Goal: Task Accomplishment & Management: Manage account settings

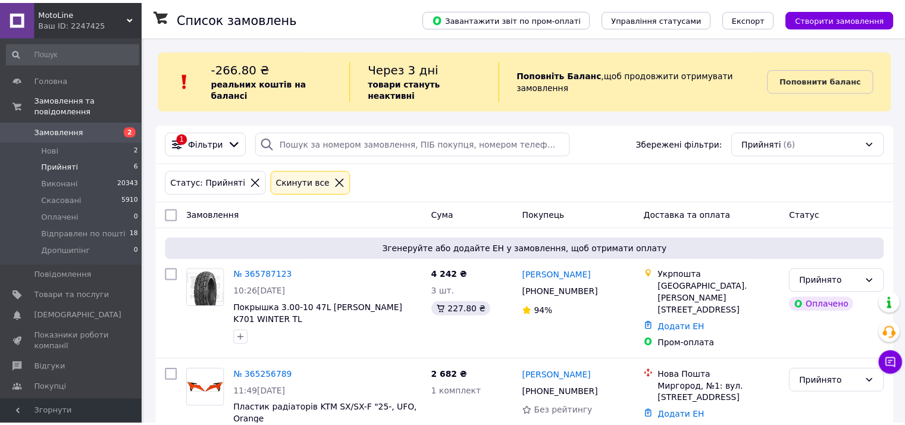
scroll to position [471, 0]
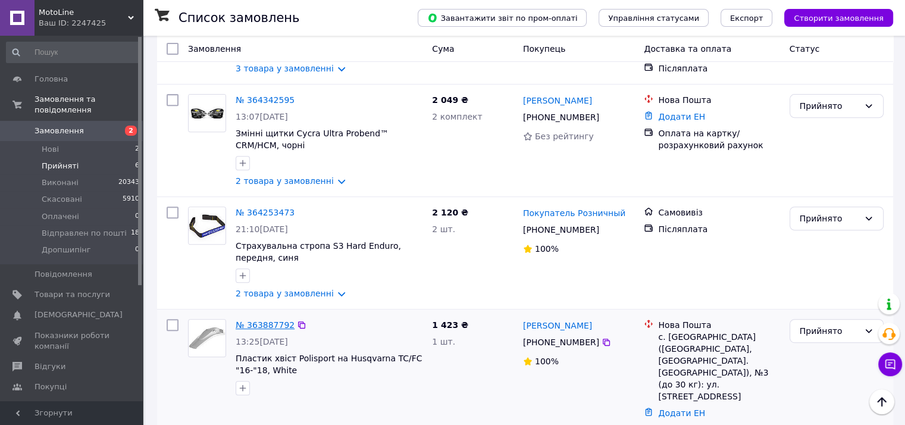
click at [271, 320] on link "№ 363887792" at bounding box center [265, 325] width 59 height 10
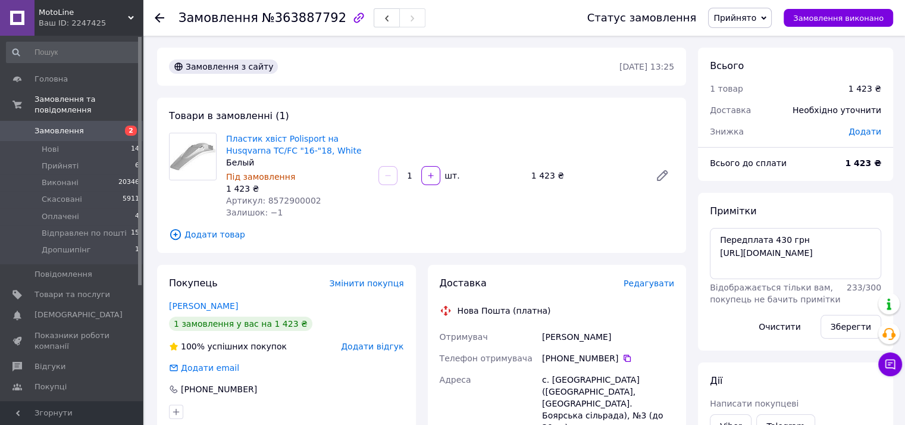
click at [282, 195] on div "Артикул: 8572900002" at bounding box center [297, 201] width 143 height 12
copy span "8572900002"
click at [385, 20] on use "button" at bounding box center [387, 18] width 4 height 7
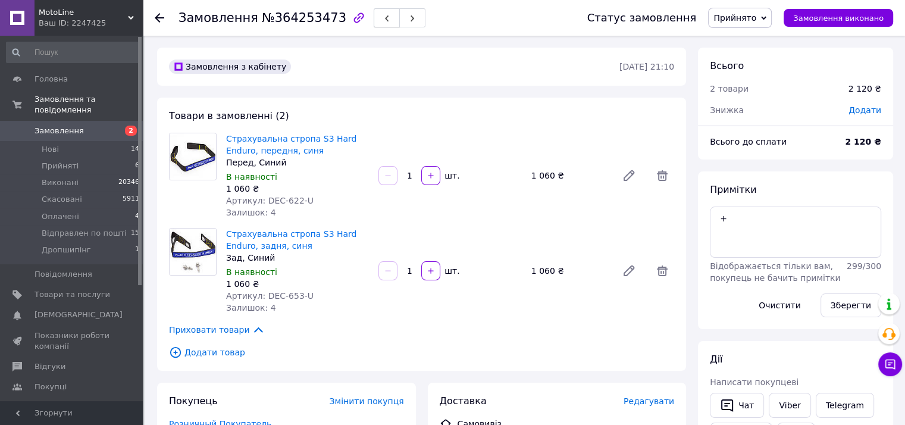
click at [374, 17] on button "button" at bounding box center [387, 17] width 26 height 19
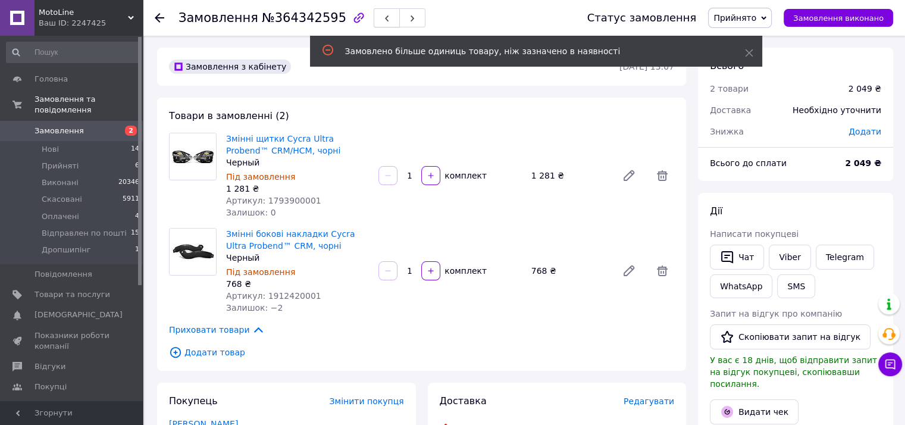
click at [383, 22] on icon "button" at bounding box center [386, 18] width 7 height 7
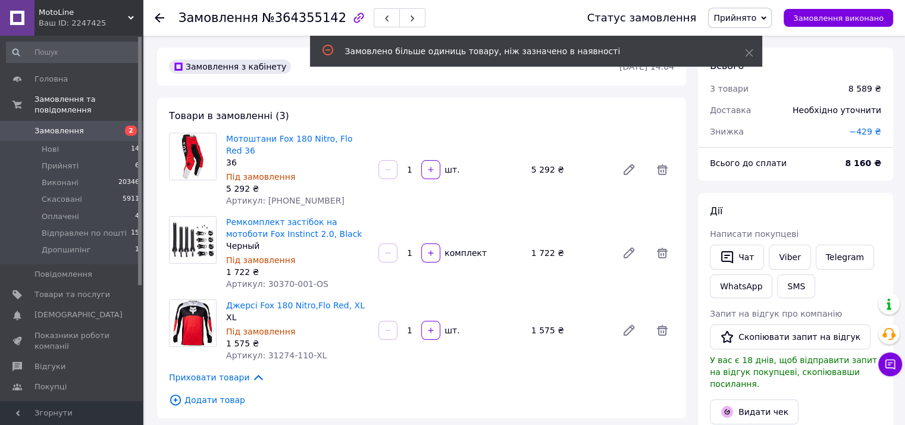
click at [383, 22] on icon "button" at bounding box center [386, 18] width 7 height 7
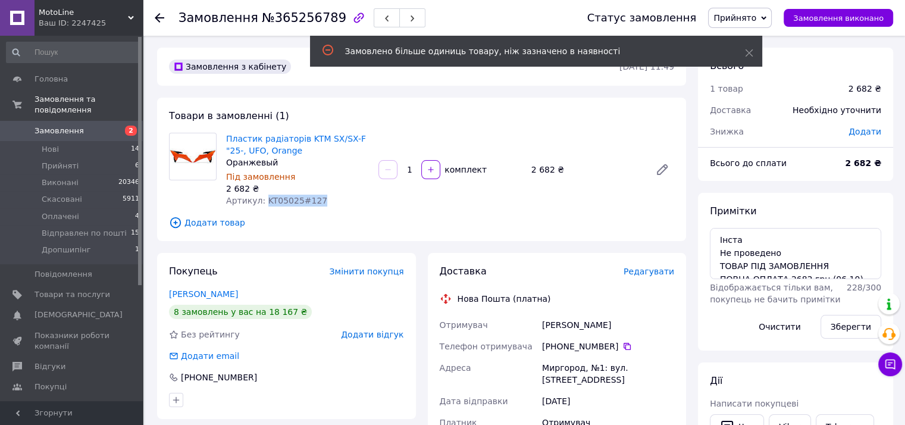
drag, startPoint x: 261, startPoint y: 198, endPoint x: 325, endPoint y: 199, distance: 64.3
click at [325, 199] on div "Артикул: KT05025#127" at bounding box center [297, 201] width 143 height 12
copy span "KT05025#127"
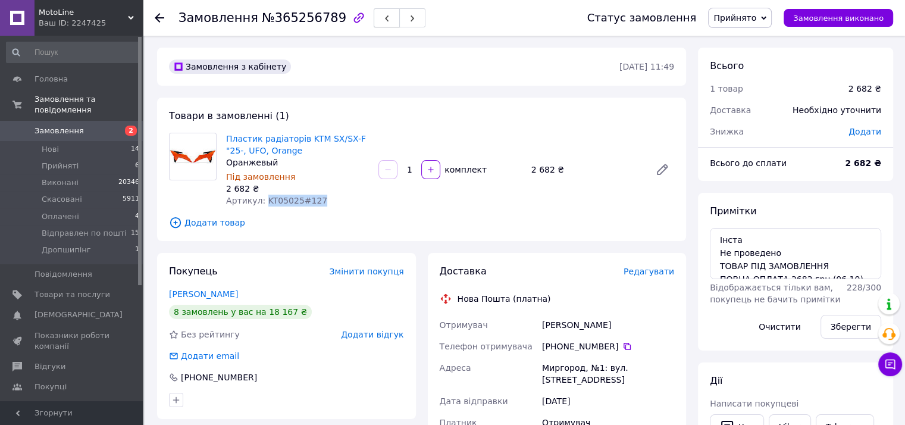
click at [383, 17] on icon "button" at bounding box center [386, 18] width 7 height 7
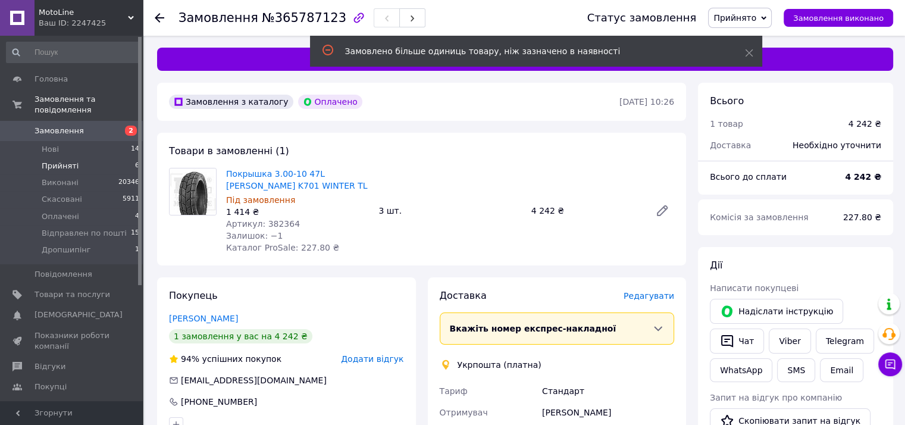
click at [83, 158] on li "Прийняті 6" at bounding box center [73, 166] width 146 height 17
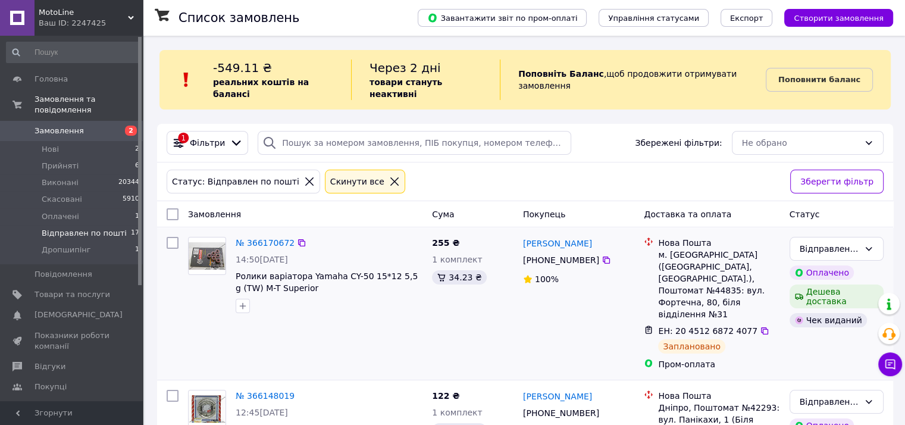
scroll to position [60, 0]
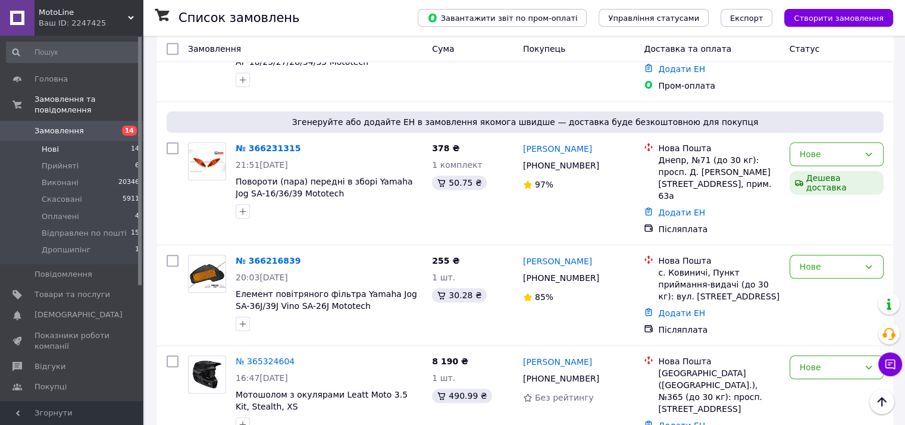
scroll to position [1251, 0]
click at [71, 141] on li "Нові 14" at bounding box center [73, 149] width 146 height 17
click at [49, 194] on span "Скасовані" at bounding box center [62, 199] width 40 height 11
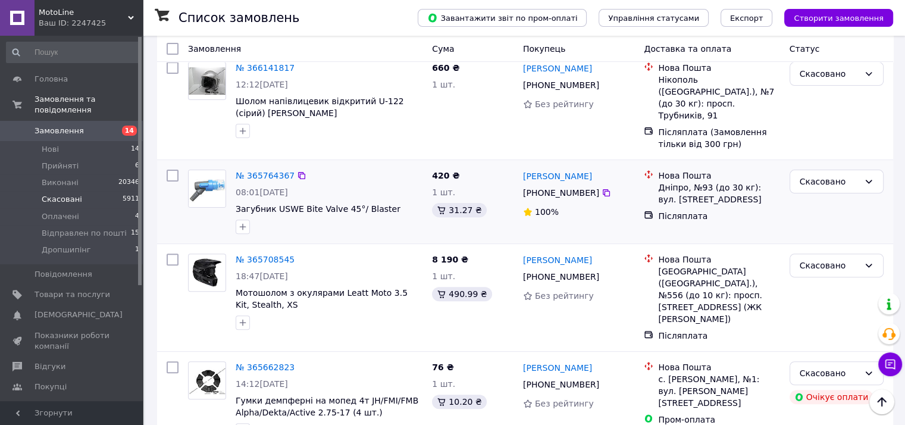
scroll to position [357, 0]
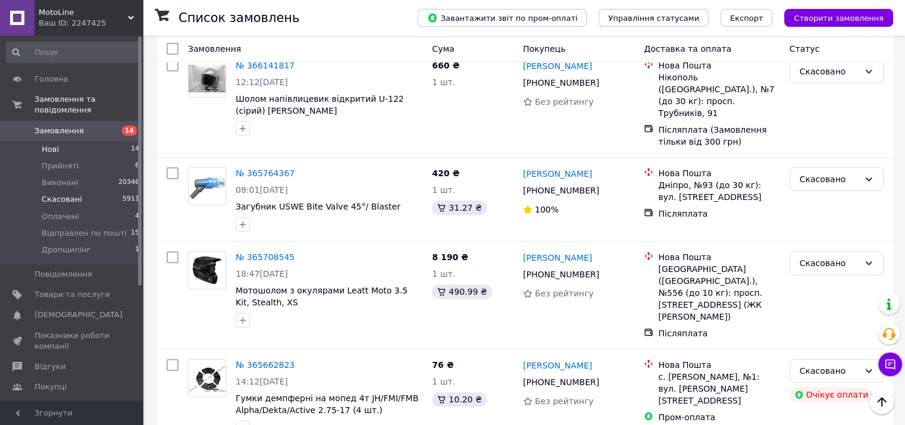
click at [57, 145] on li "Нові 14" at bounding box center [73, 149] width 146 height 17
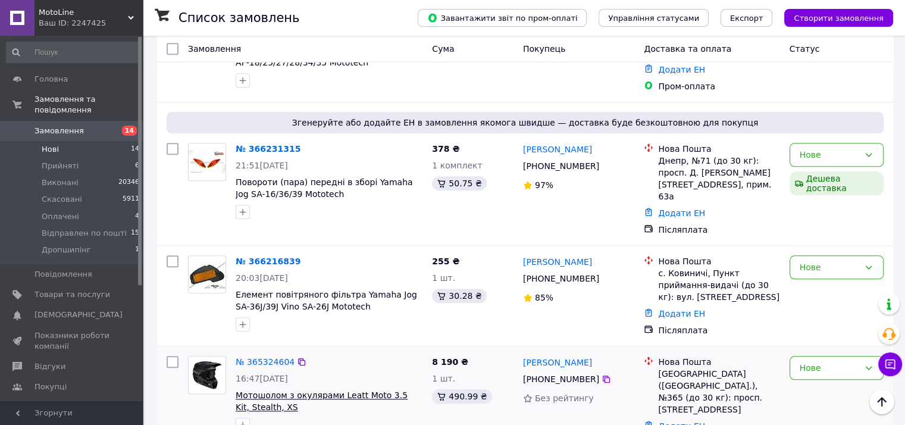
scroll to position [1251, 0]
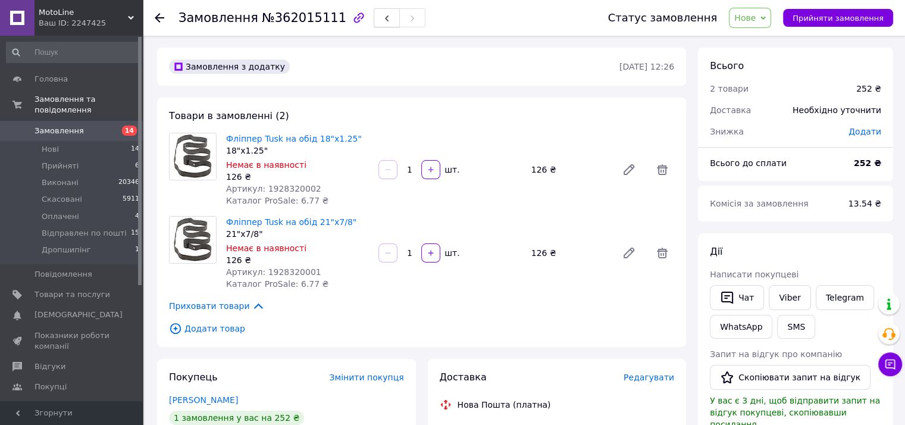
click at [383, 17] on icon "button" at bounding box center [386, 18] width 7 height 7
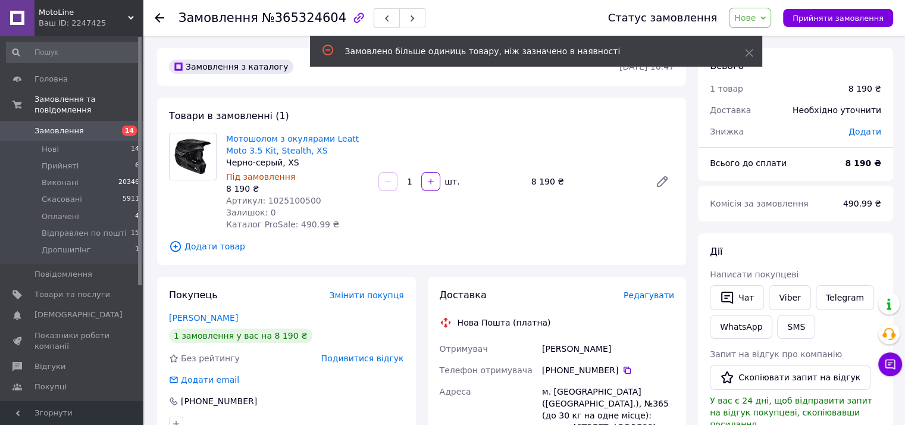
click at [383, 14] on span "button" at bounding box center [386, 18] width 7 height 9
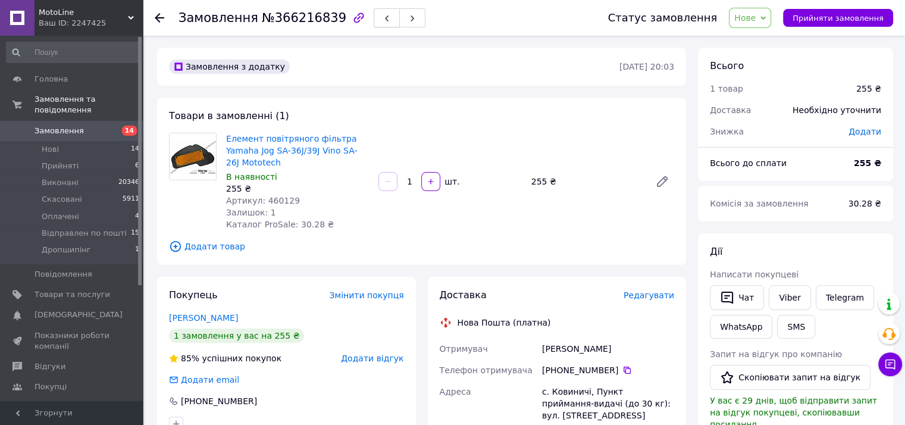
click at [374, 19] on button "button" at bounding box center [387, 17] width 26 height 19
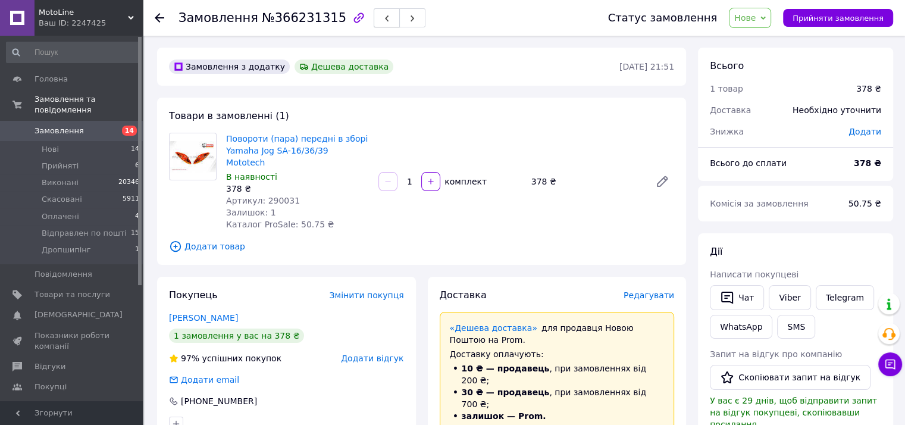
click at [374, 26] on button "button" at bounding box center [387, 17] width 26 height 19
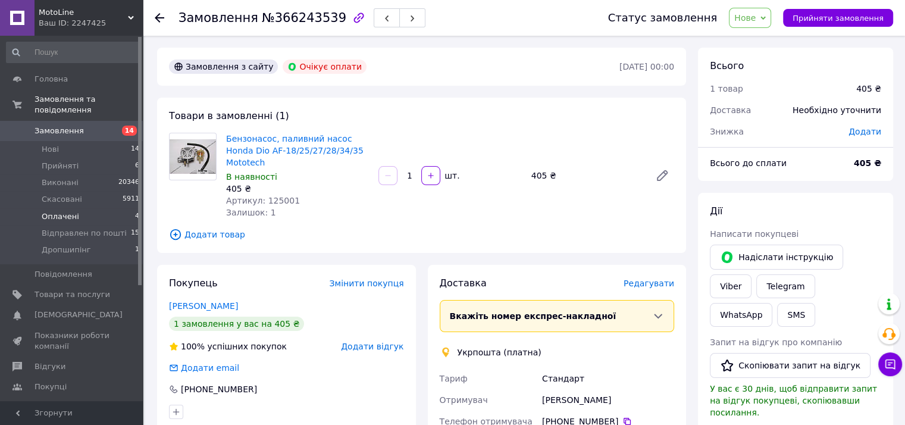
click at [83, 208] on li "Оплачені 4" at bounding box center [73, 216] width 146 height 17
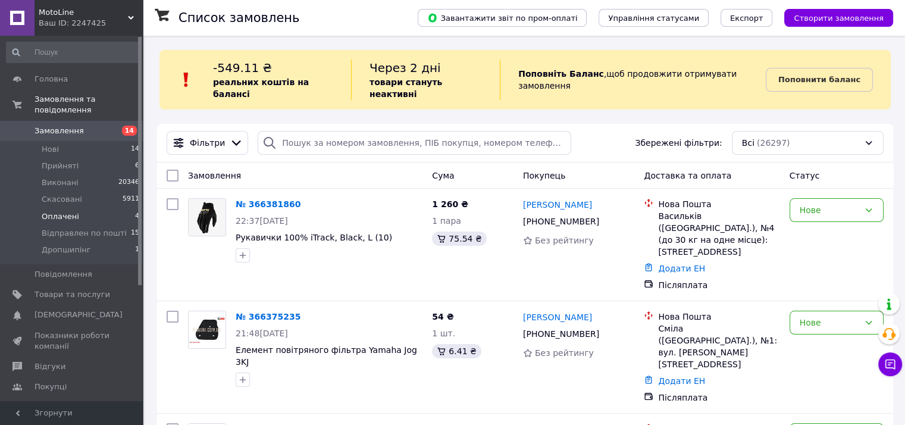
click at [83, 208] on li "Оплачені 4" at bounding box center [73, 216] width 146 height 17
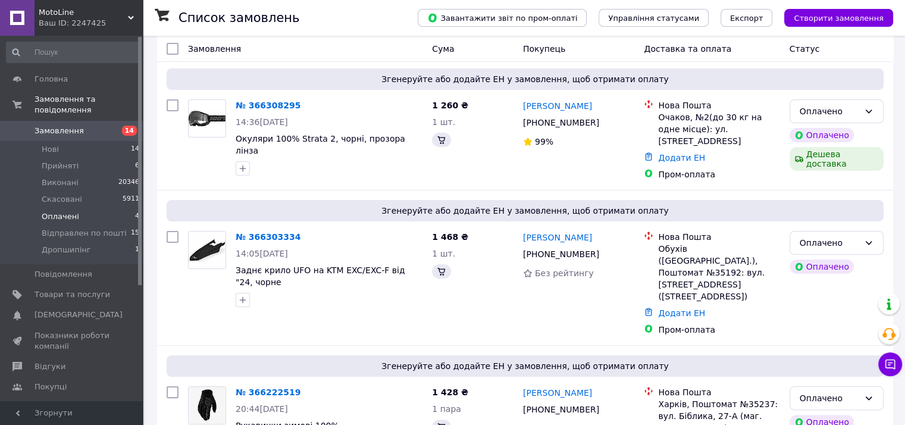
scroll to position [316, 0]
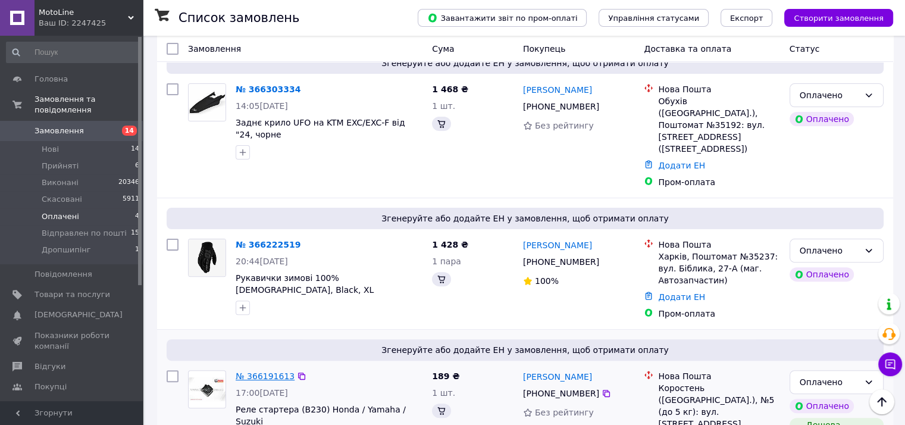
click at [270, 371] on link "№ 366191613" at bounding box center [265, 376] width 59 height 10
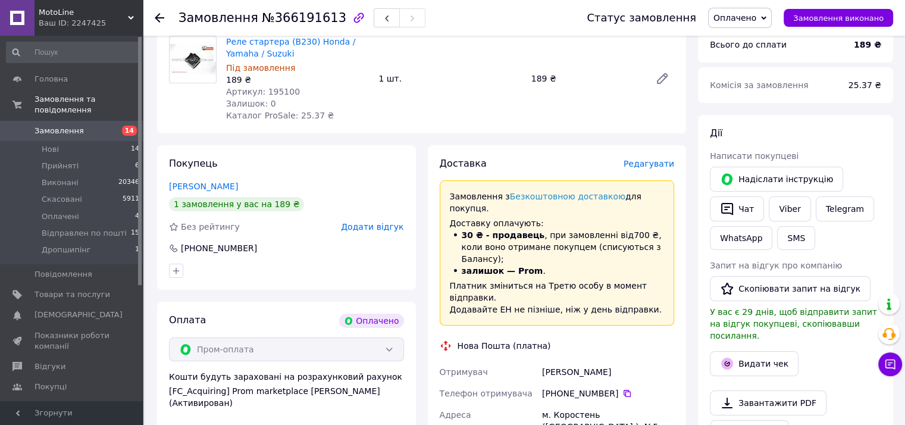
scroll to position [60, 0]
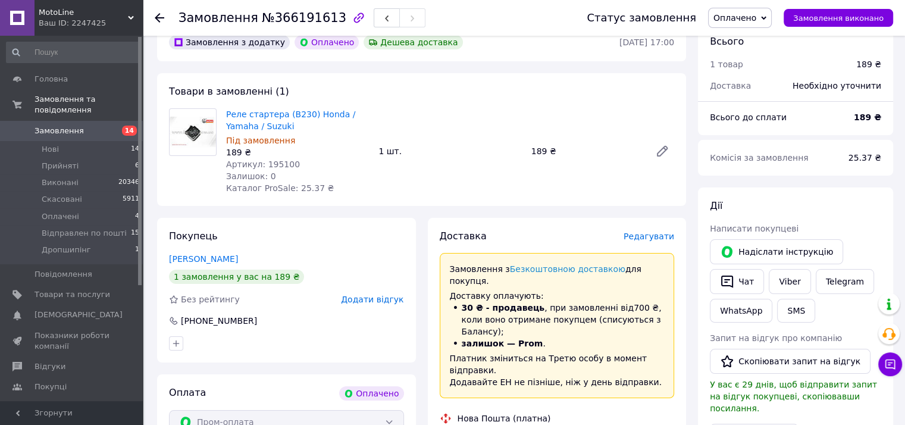
click at [276, 162] on span "Артикул: 195100" at bounding box center [263, 164] width 74 height 10
copy span "195100"
click at [750, 13] on span "Оплачено" at bounding box center [734, 18] width 43 height 10
click at [771, 110] on li "Дропшипінг" at bounding box center [757, 113] width 97 height 18
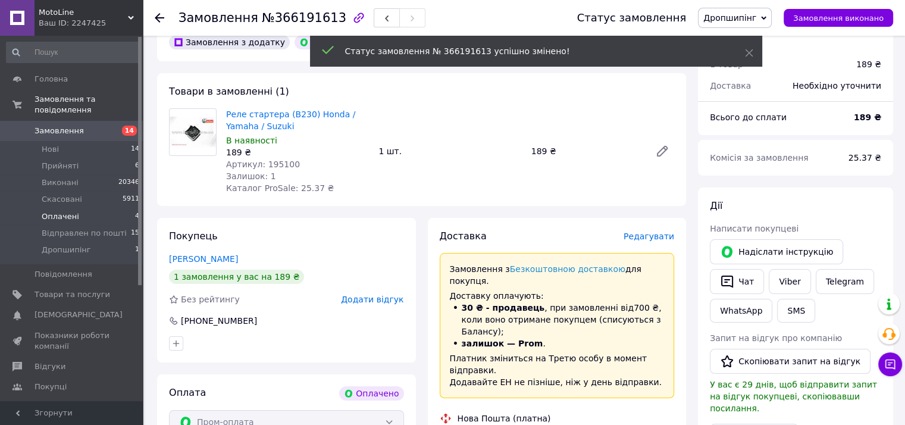
click at [65, 211] on span "Оплачені" at bounding box center [60, 216] width 37 height 11
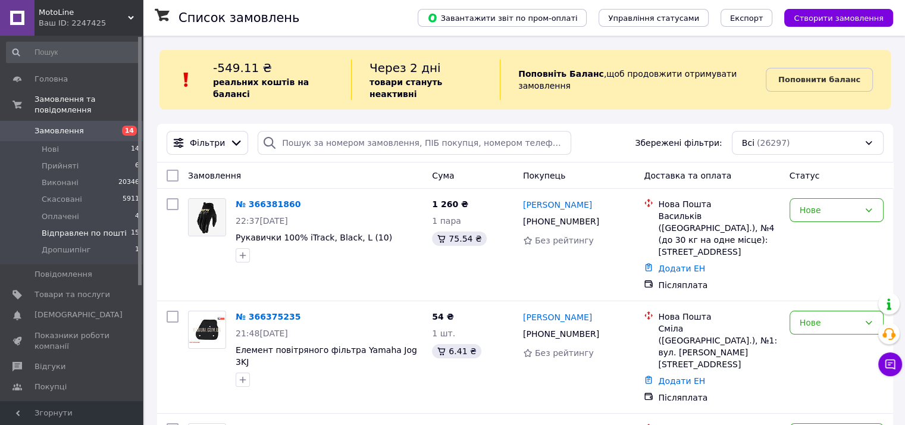
click at [74, 225] on li "Відправлен по пошті 15" at bounding box center [73, 233] width 146 height 17
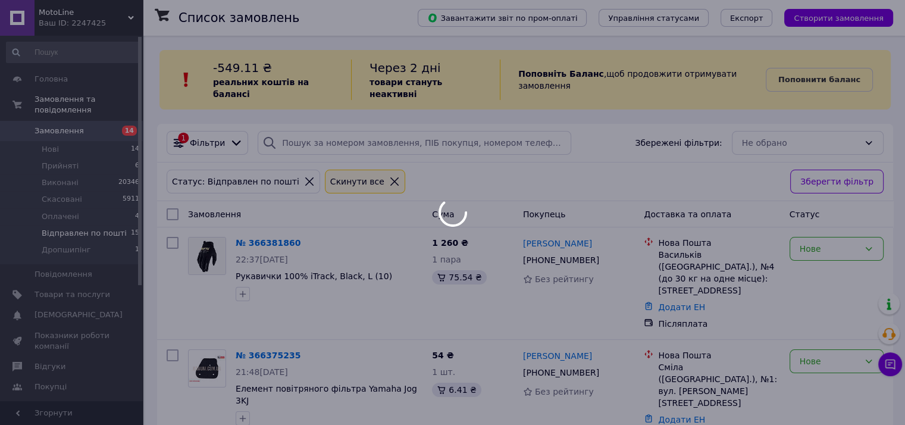
click at [69, 206] on div at bounding box center [452, 212] width 905 height 425
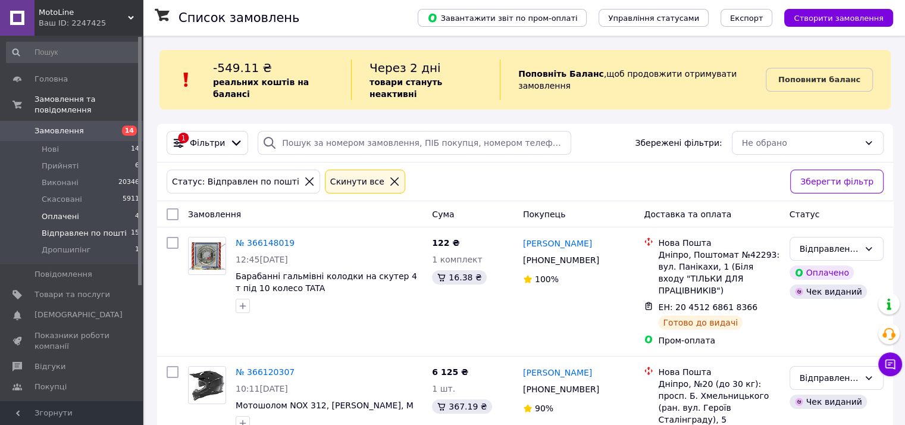
click at [60, 211] on span "Оплачені" at bounding box center [60, 216] width 37 height 11
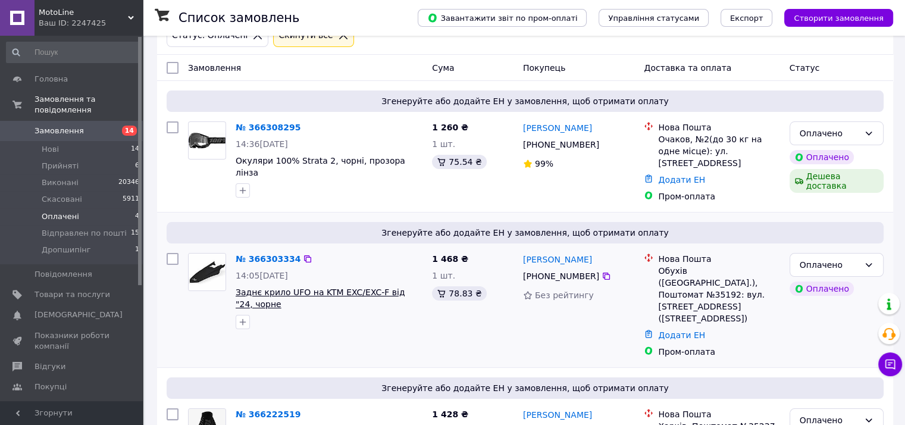
scroll to position [184, 0]
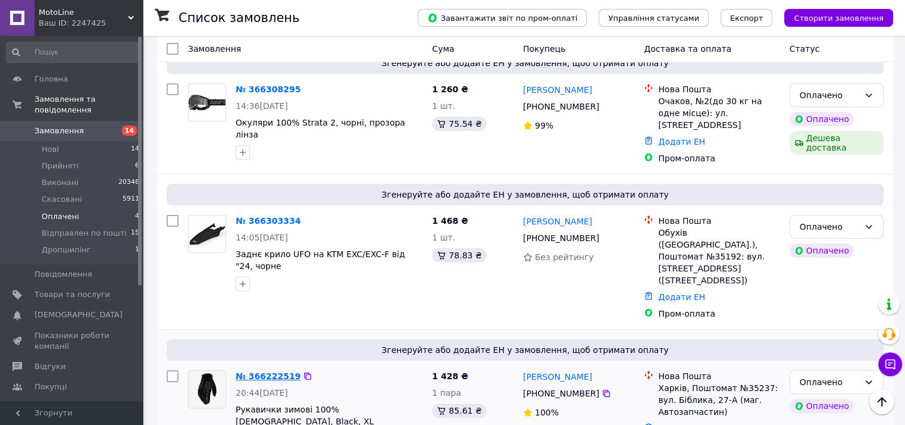
click at [254, 371] on link "№ 366222519" at bounding box center [268, 376] width 65 height 10
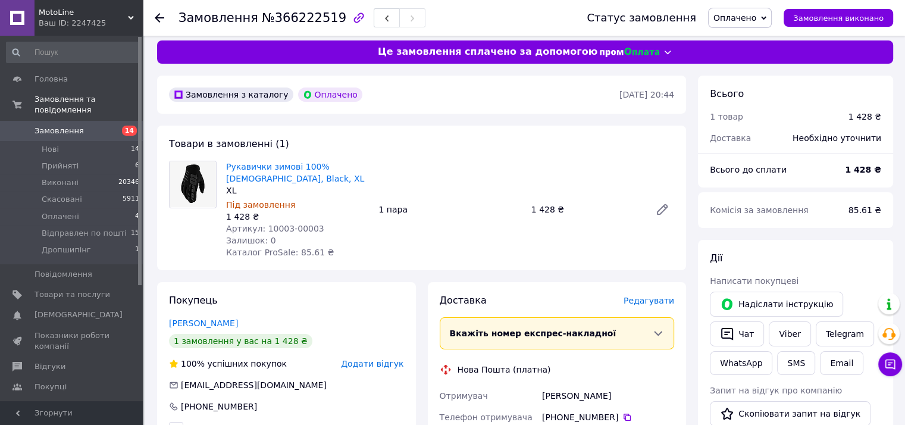
scroll to position [6, 0]
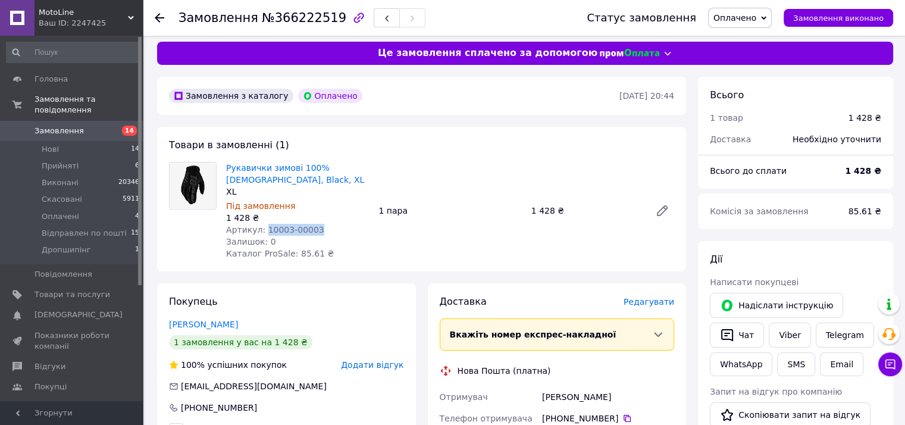
drag, startPoint x: 262, startPoint y: 233, endPoint x: 311, endPoint y: 226, distance: 49.3
click at [311, 226] on div "Артикул: 10003-00003" at bounding box center [297, 230] width 143 height 12
copy span "10003-00003"
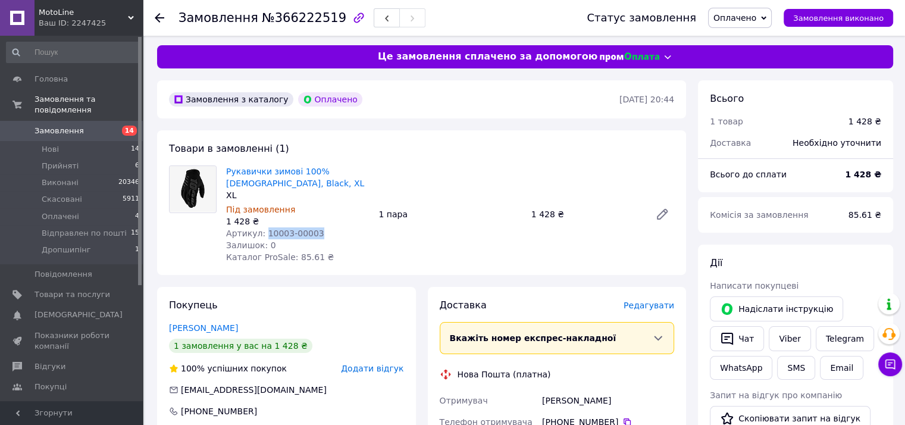
scroll to position [0, 0]
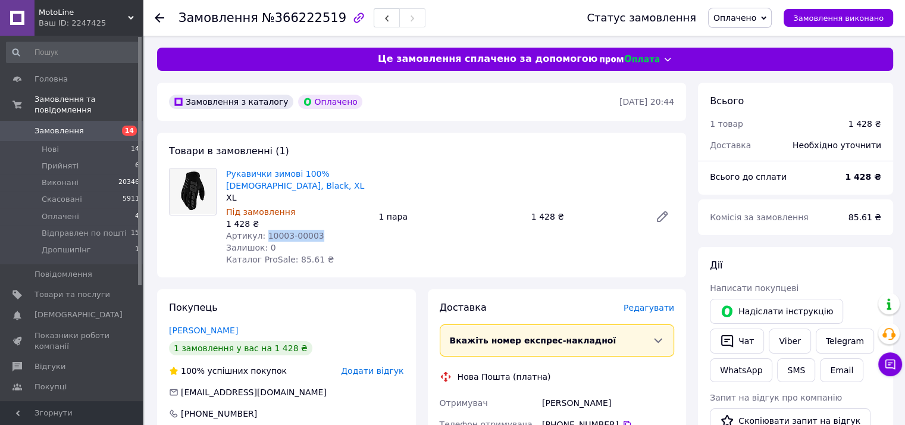
click at [739, 13] on span "Оплачено" at bounding box center [734, 18] width 43 height 10
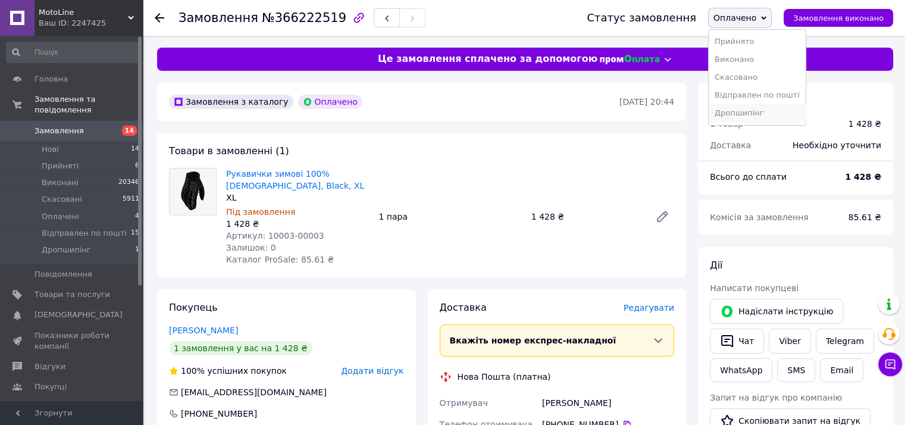
click at [767, 108] on li "Дропшипінг" at bounding box center [757, 113] width 97 height 18
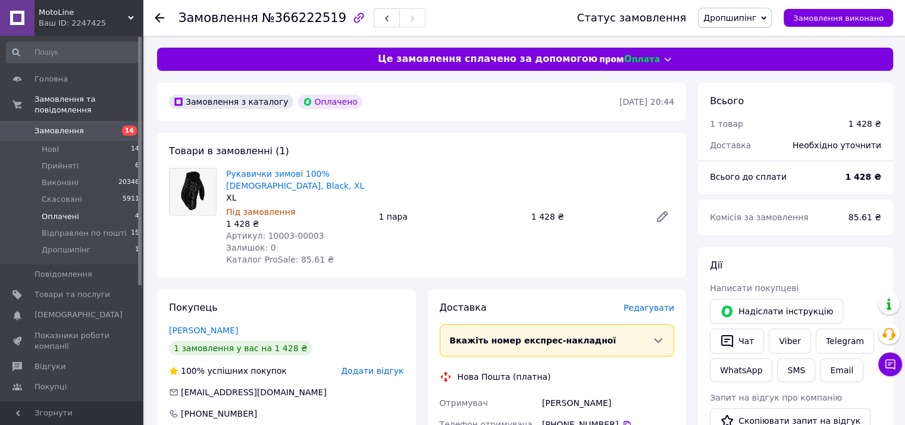
click at [64, 211] on span "Оплачені" at bounding box center [60, 216] width 37 height 11
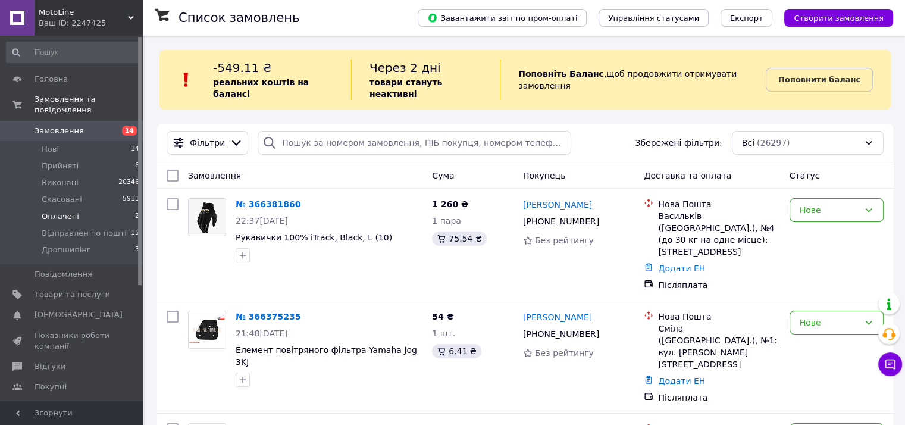
click at [64, 211] on span "Оплачені" at bounding box center [60, 216] width 37 height 11
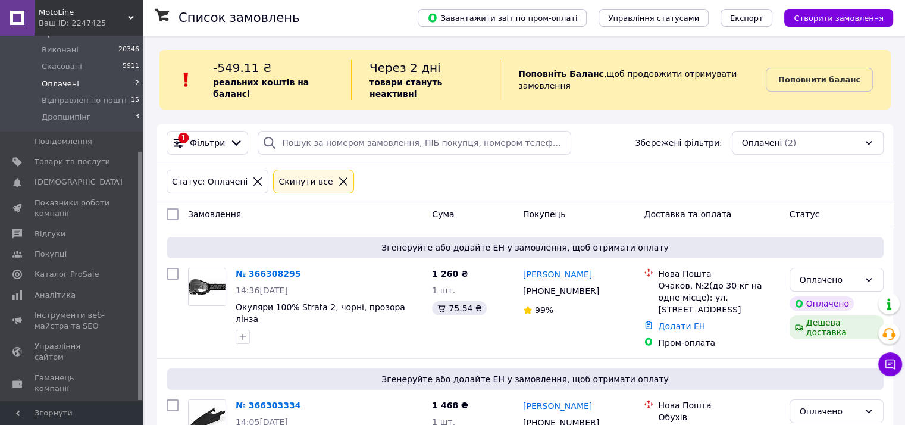
scroll to position [169, 0]
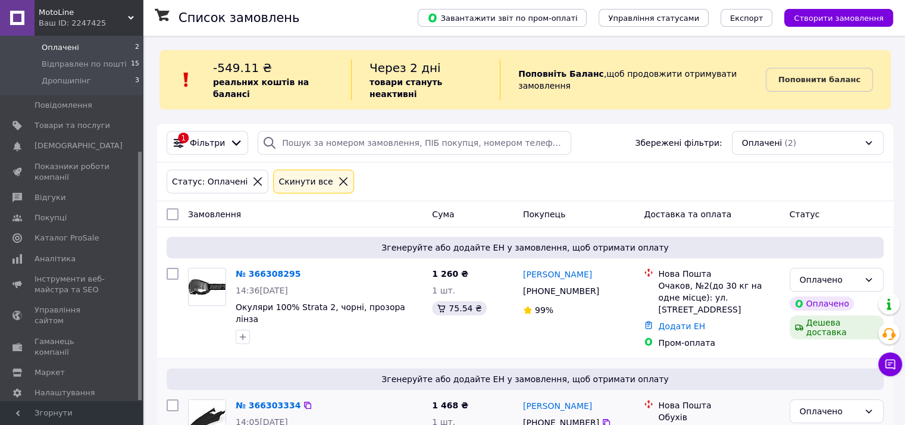
click at [242, 398] on div "№ 366303334" at bounding box center [267, 405] width 67 height 14
click at [277, 400] on link "№ 366303334" at bounding box center [268, 405] width 65 height 10
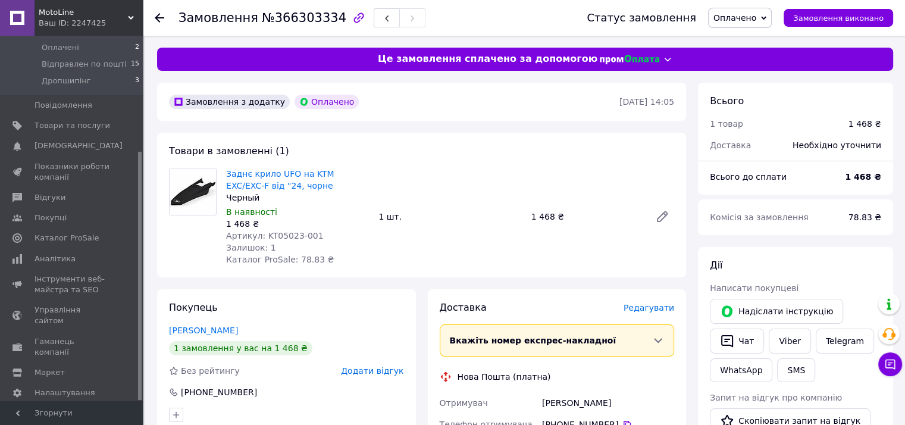
click at [746, 20] on span "Оплачено" at bounding box center [734, 18] width 43 height 10
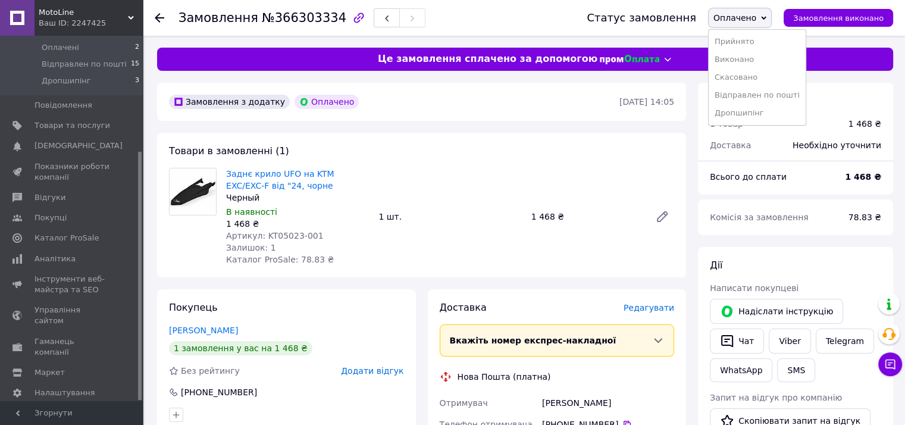
click at [752, 39] on li "Прийнято" at bounding box center [757, 42] width 97 height 18
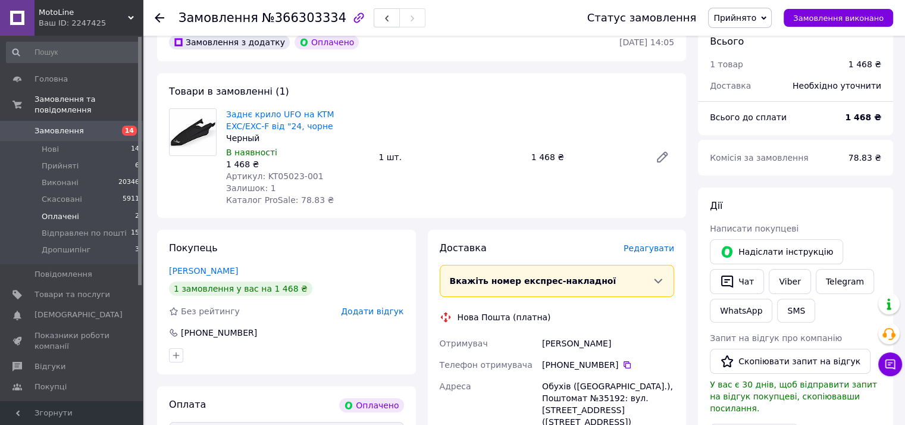
click at [74, 211] on span "Оплачені" at bounding box center [60, 216] width 37 height 11
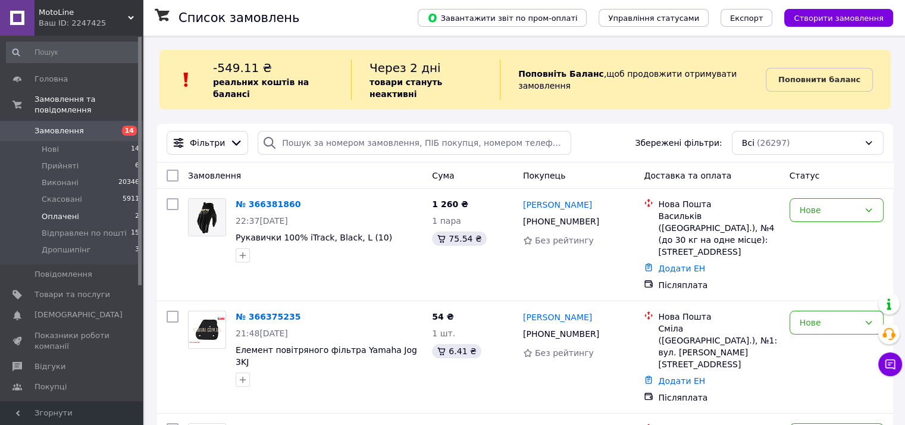
click at [68, 211] on span "Оплачені" at bounding box center [60, 216] width 37 height 11
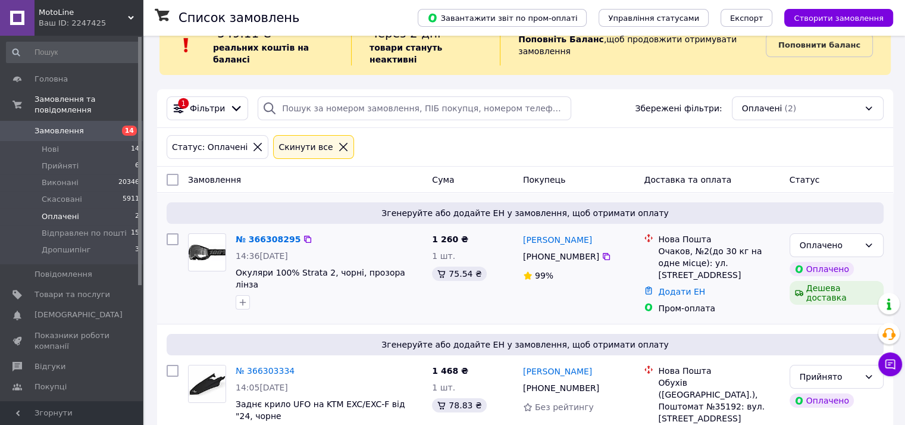
scroll to position [53, 0]
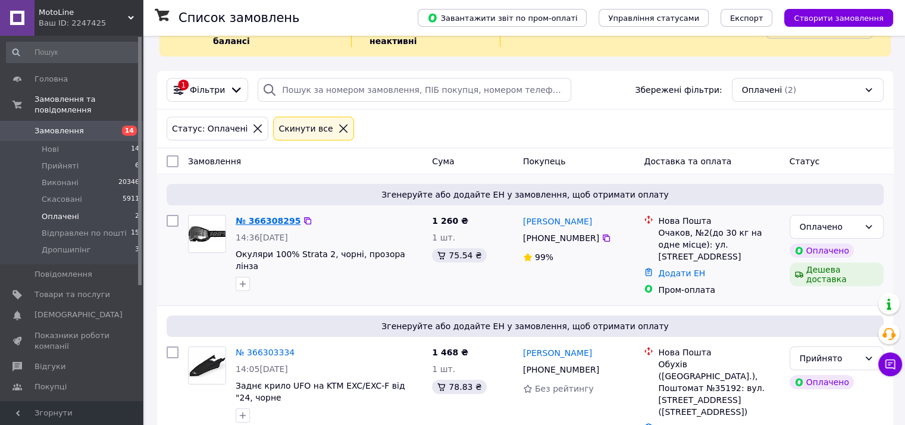
click at [273, 216] on link "№ 366308295" at bounding box center [268, 221] width 65 height 10
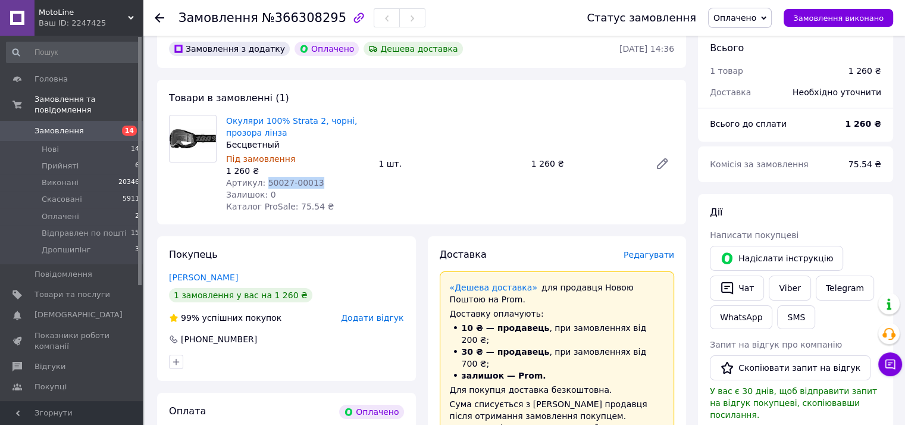
drag, startPoint x: 262, startPoint y: 179, endPoint x: 333, endPoint y: 179, distance: 71.4
click at [333, 179] on div "Артикул: 50027-00013" at bounding box center [297, 183] width 143 height 12
copy span "50027-00013"
click at [756, 18] on span "Оплачено" at bounding box center [734, 18] width 43 height 10
click at [759, 42] on li "Прийнято" at bounding box center [757, 42] width 97 height 18
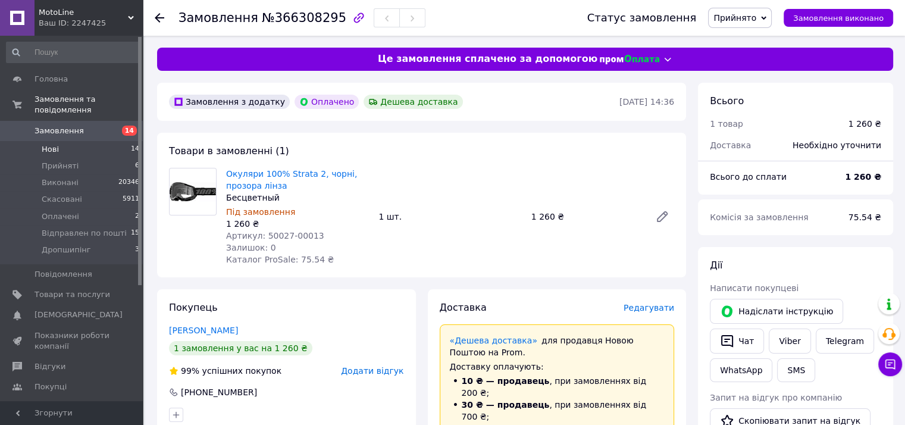
click at [52, 144] on span "Нові" at bounding box center [50, 149] width 17 height 11
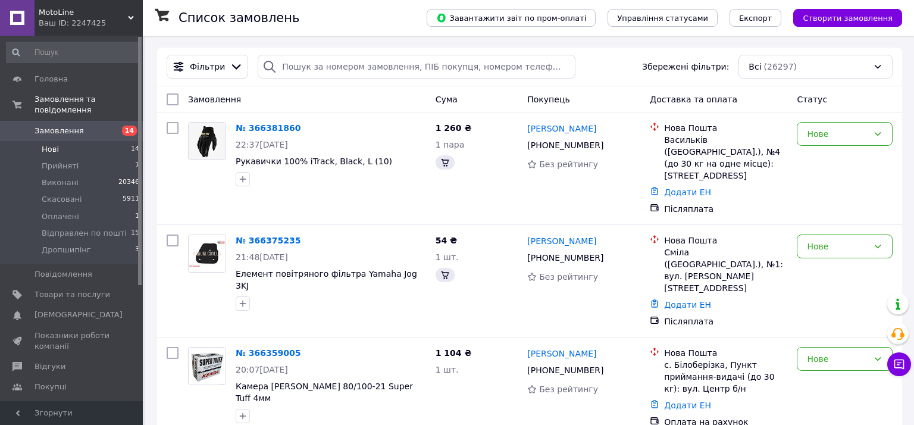
click at [69, 141] on li "Нові 14" at bounding box center [73, 149] width 146 height 17
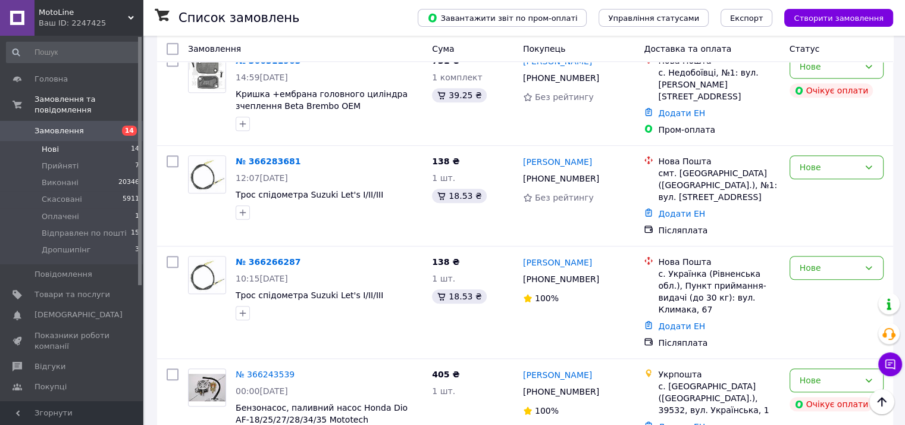
scroll to position [1251, 0]
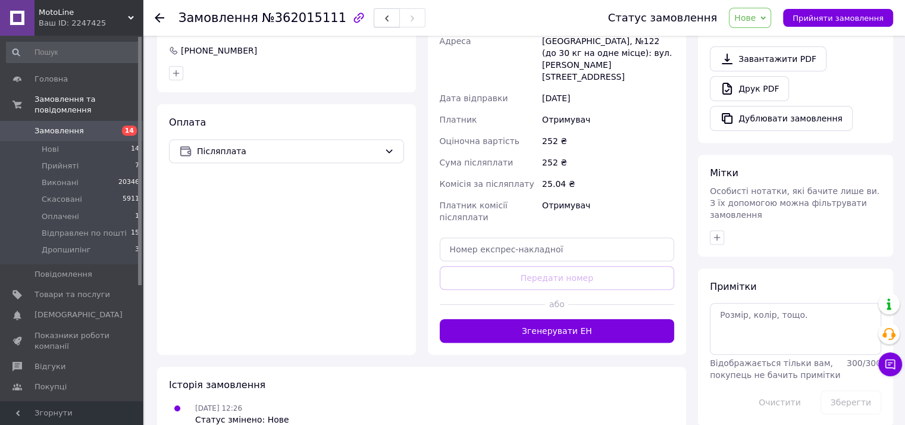
click at [383, 19] on icon "button" at bounding box center [386, 18] width 7 height 7
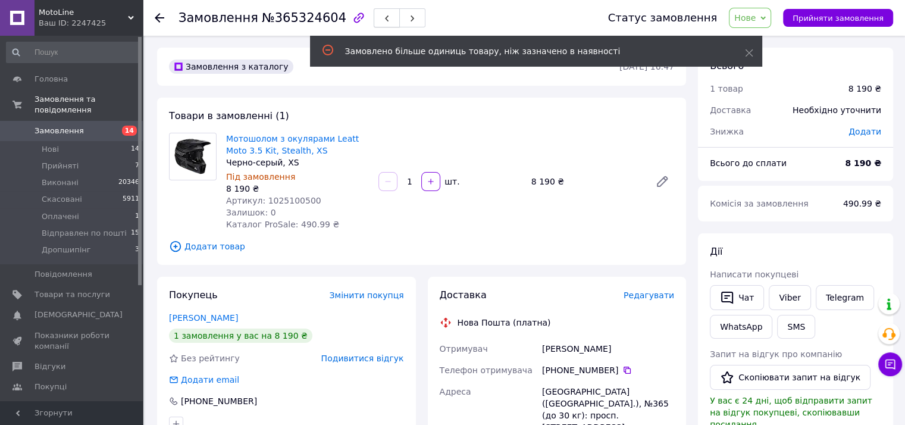
click at [383, 22] on icon "button" at bounding box center [386, 18] width 7 height 7
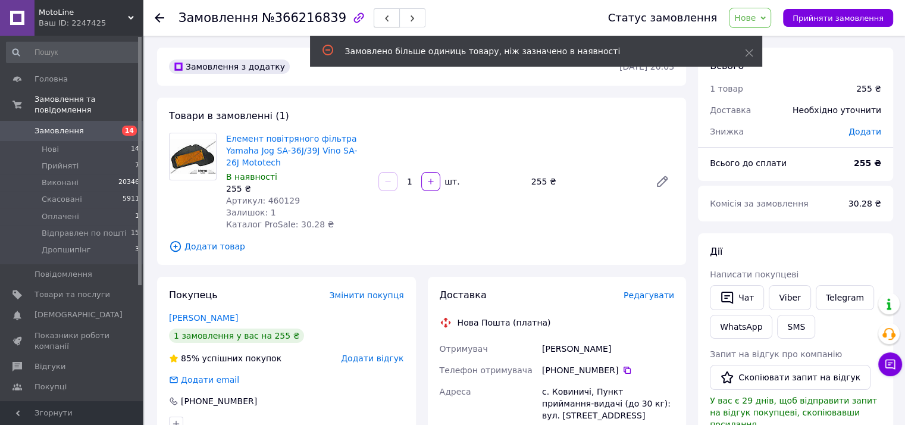
click at [385, 21] on use "button" at bounding box center [387, 18] width 4 height 7
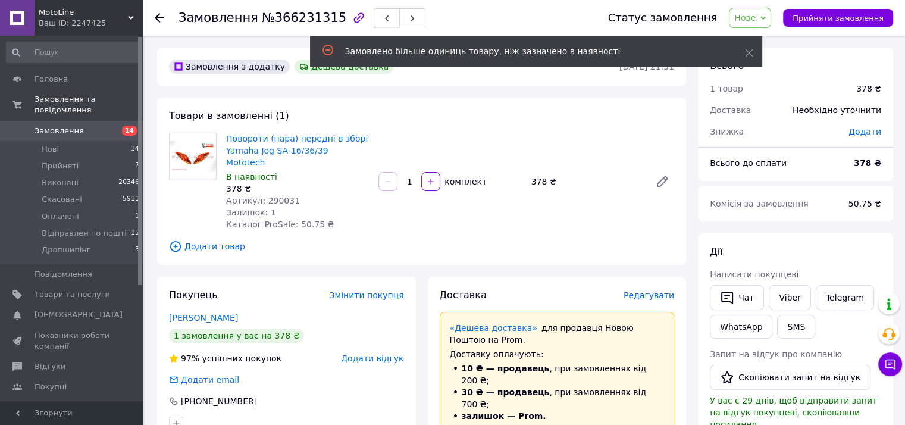
click at [374, 21] on button "button" at bounding box center [387, 17] width 26 height 19
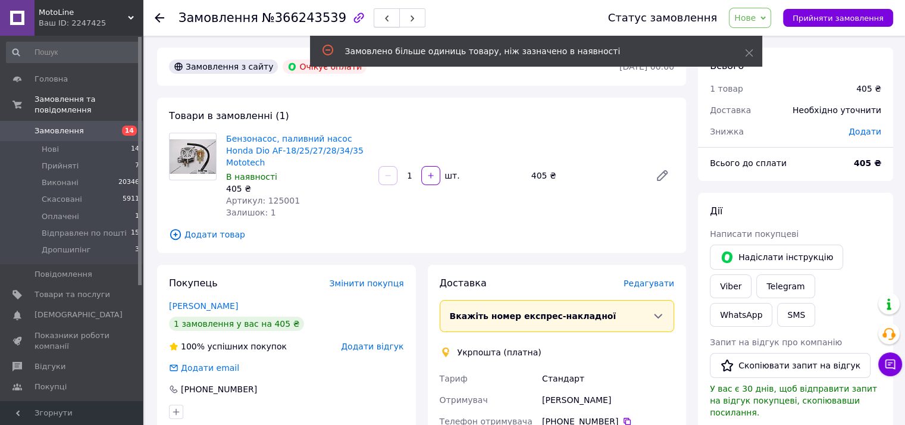
click at [383, 21] on icon "button" at bounding box center [386, 18] width 7 height 7
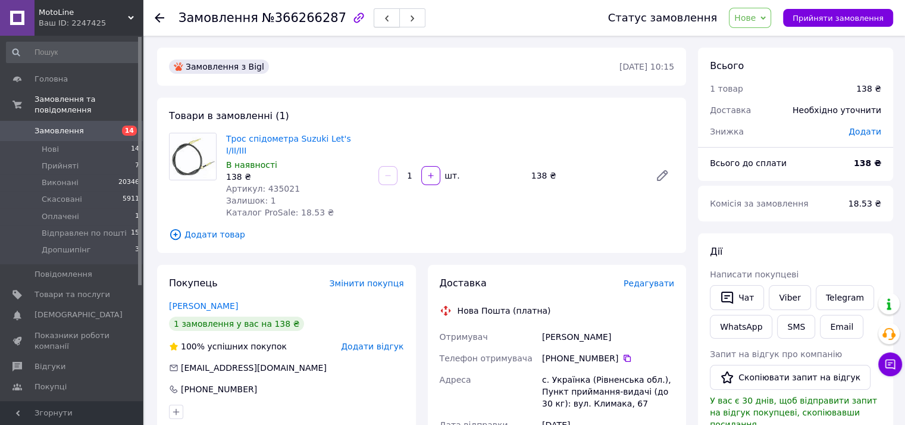
click at [374, 18] on button "button" at bounding box center [387, 17] width 26 height 19
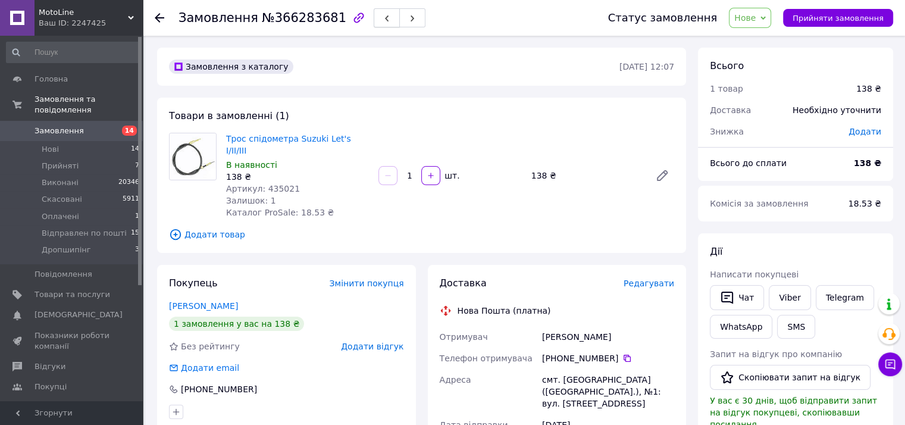
click at [374, 21] on button "button" at bounding box center [387, 17] width 26 height 19
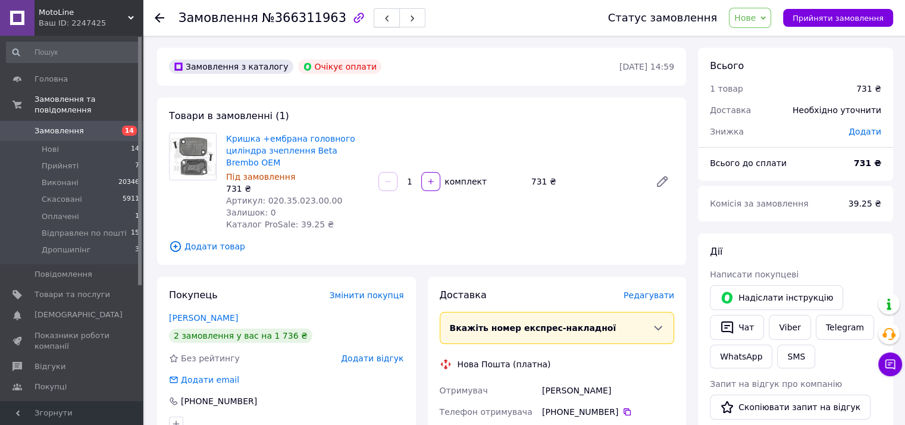
click at [374, 18] on button "button" at bounding box center [387, 17] width 26 height 19
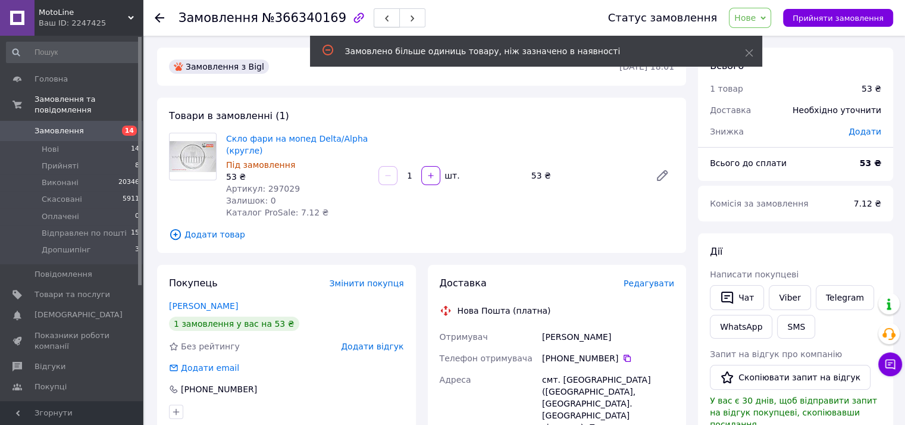
click at [374, 18] on button "button" at bounding box center [387, 17] width 26 height 19
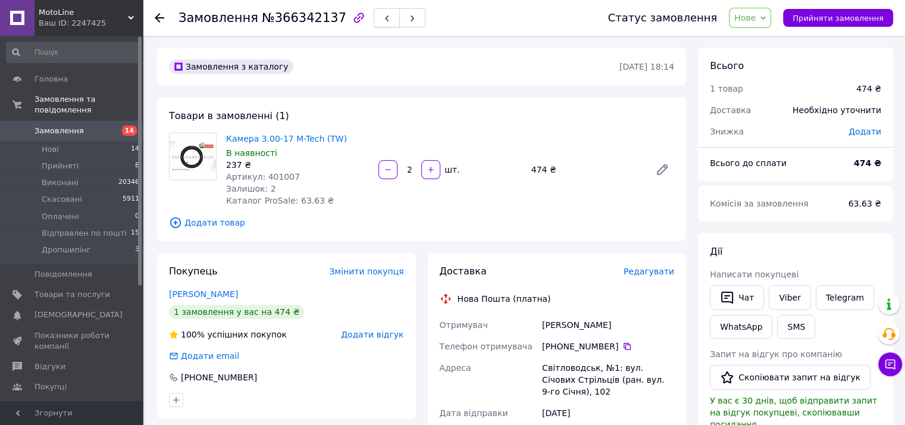
click at [383, 21] on icon "button" at bounding box center [386, 18] width 7 height 7
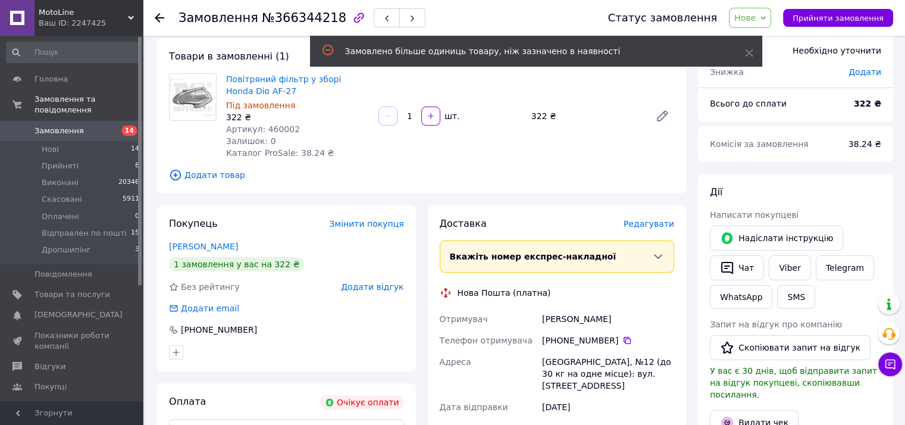
scroll to position [60, 0]
click at [280, 127] on span "Артикул: 460002" at bounding box center [263, 129] width 74 height 10
copy span "460002"
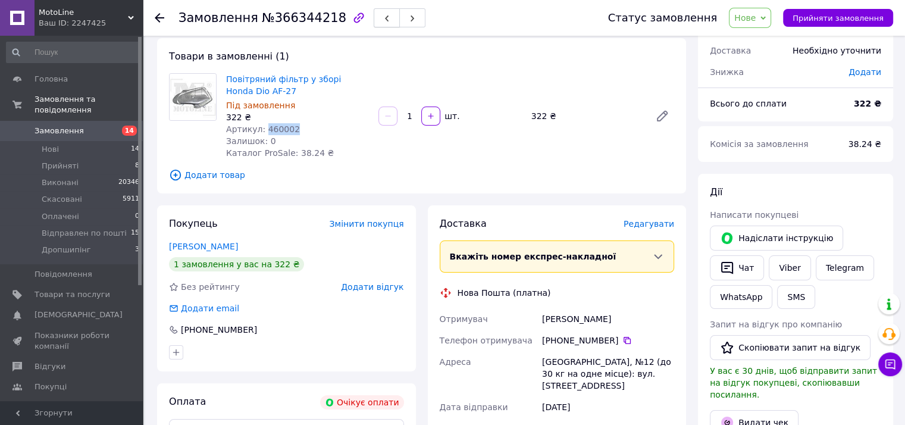
click at [385, 18] on use "button" at bounding box center [387, 18] width 4 height 7
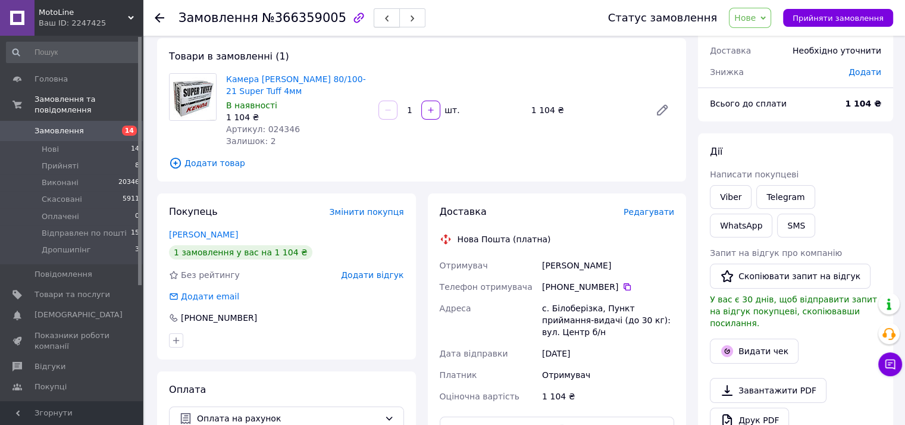
click at [374, 14] on button "button" at bounding box center [387, 17] width 26 height 19
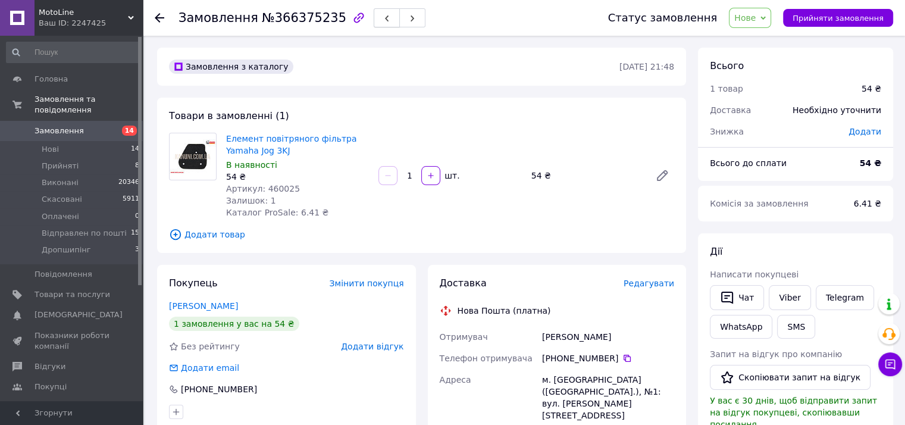
click at [383, 18] on icon "button" at bounding box center [386, 18] width 7 height 7
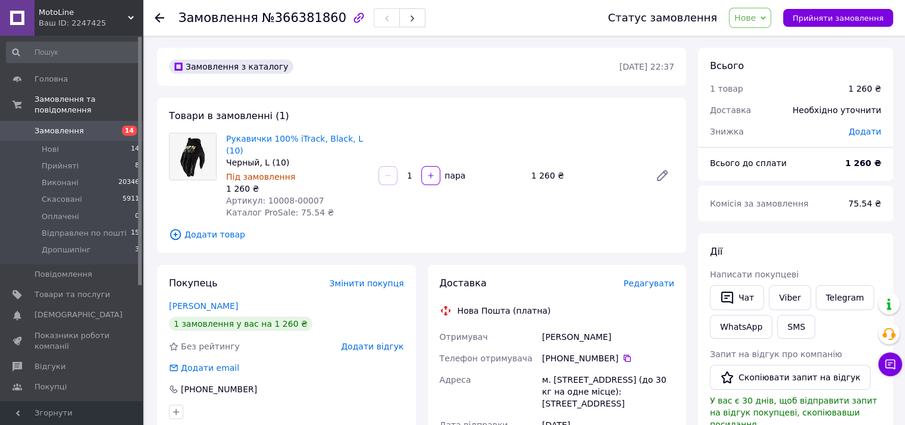
click at [265, 196] on span "Артикул: 10008-00007" at bounding box center [275, 201] width 98 height 10
drag, startPoint x: 263, startPoint y: 187, endPoint x: 309, endPoint y: 190, distance: 46.5
click at [309, 195] on div "Артикул: 10008-00007" at bounding box center [297, 201] width 143 height 12
copy span "10008-00007"
click at [68, 141] on li "Нові 14" at bounding box center [73, 149] width 146 height 17
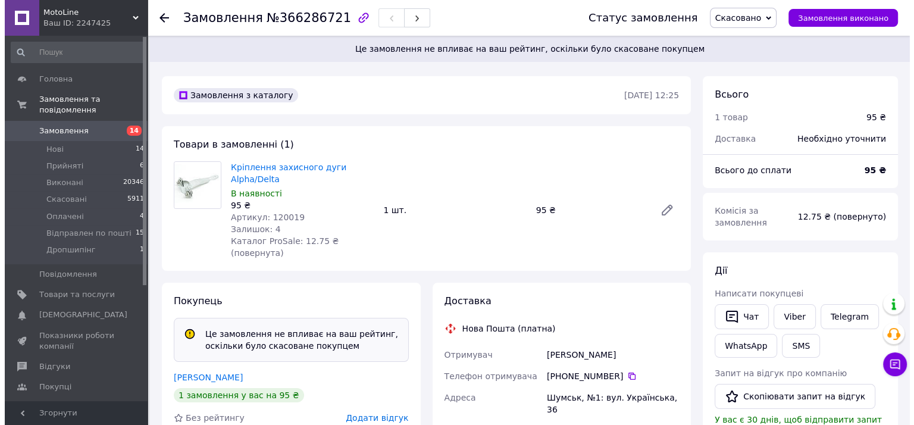
scroll to position [119, 0]
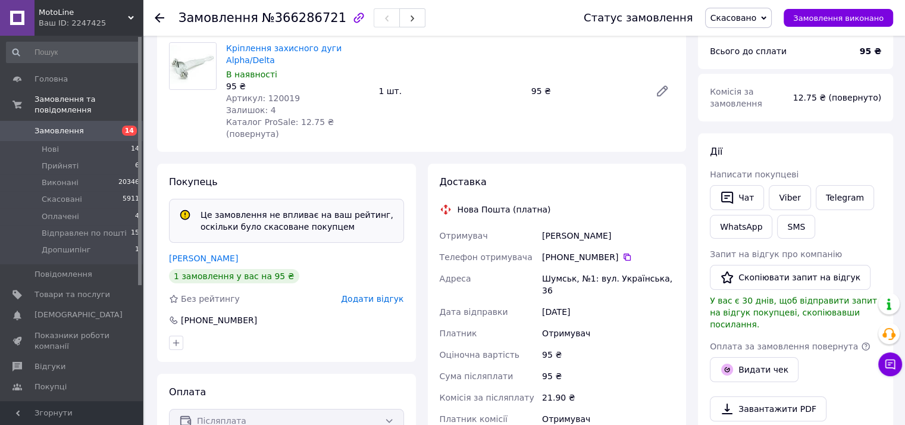
click at [383, 294] on span "Додати відгук" at bounding box center [372, 299] width 62 height 10
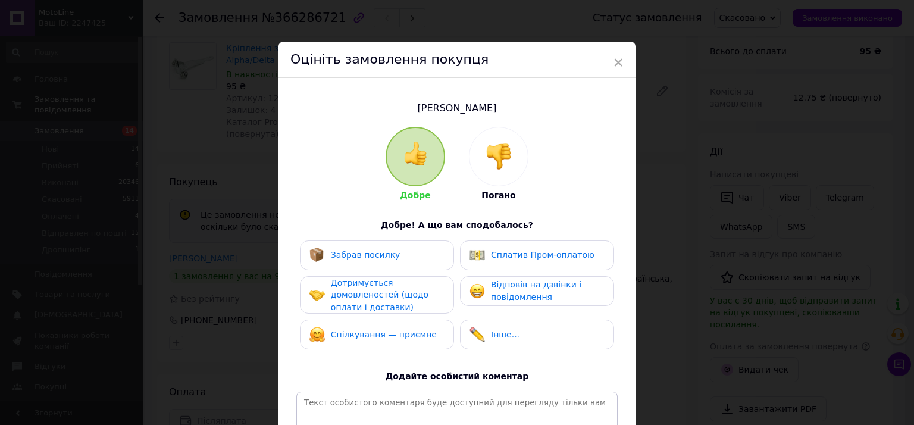
click at [512, 161] on div at bounding box center [498, 156] width 58 height 58
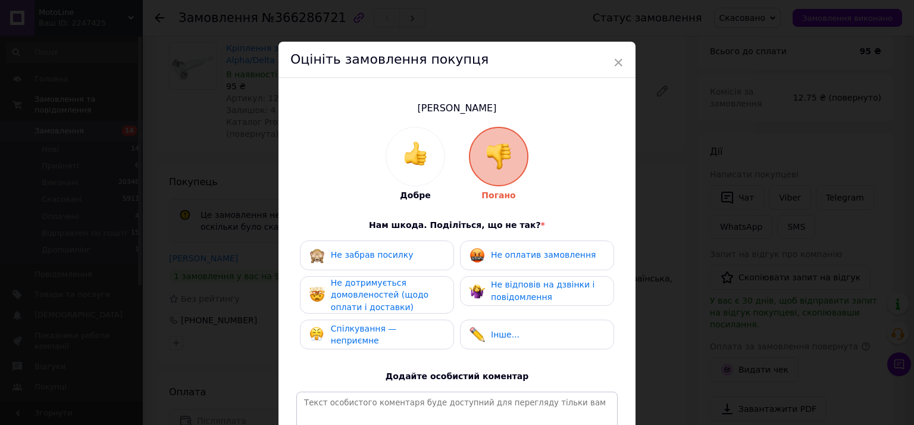
click at [513, 250] on span "Не оплатив замовлення" at bounding box center [543, 255] width 105 height 10
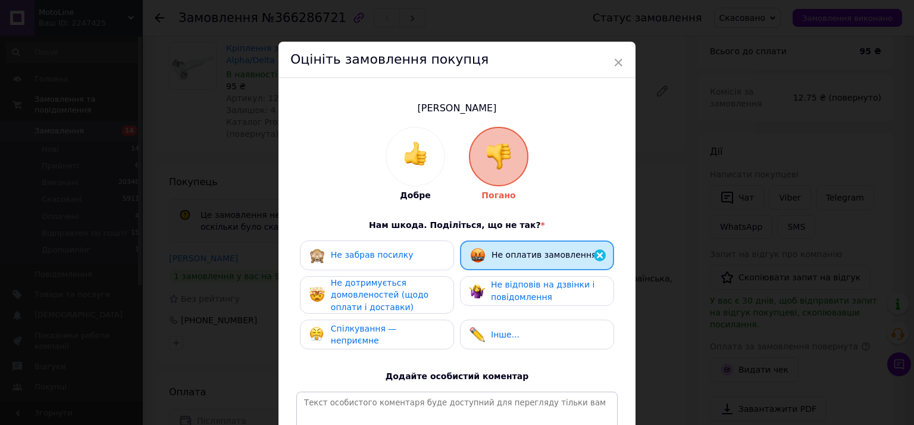
click at [399, 278] on div "Не дотримується домовленостей (щодо оплати і доставки)" at bounding box center [387, 295] width 113 height 37
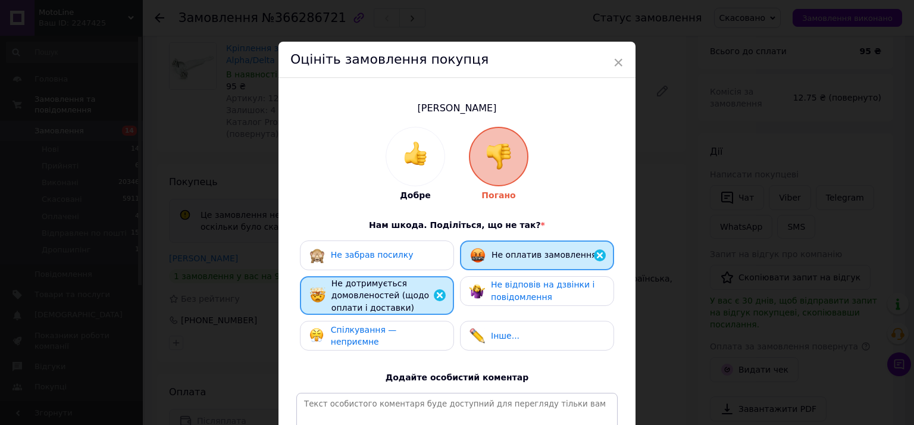
click at [394, 259] on span "Не забрав посилку" at bounding box center [372, 255] width 83 height 10
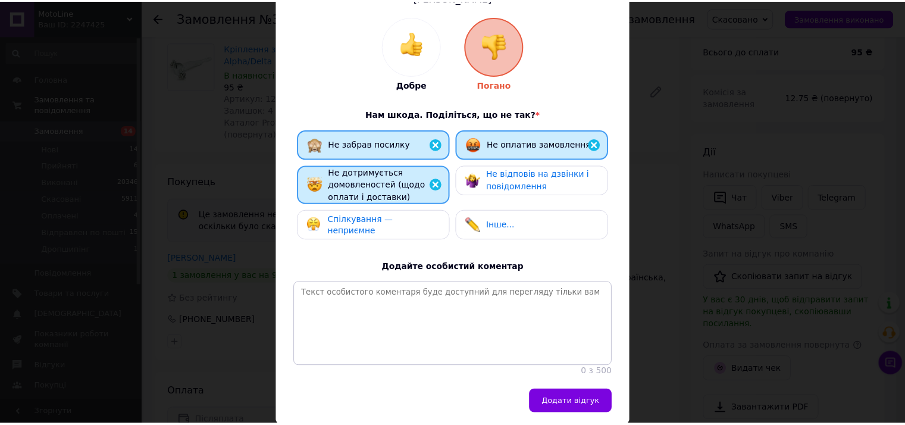
scroll to position [164, 0]
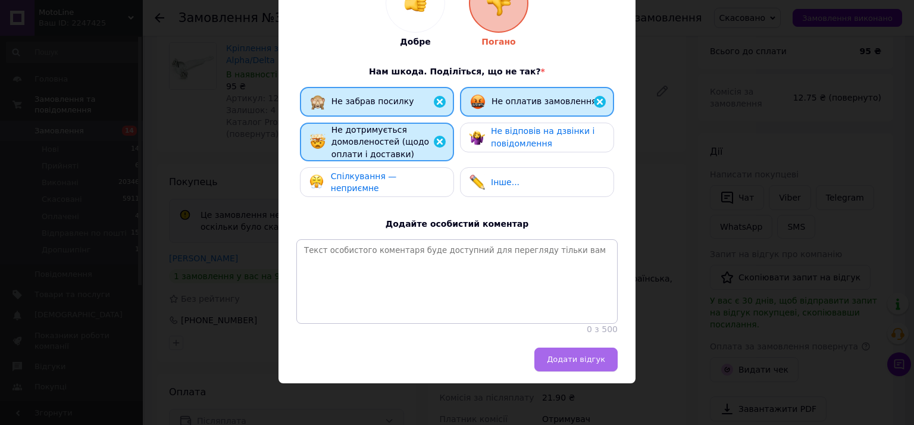
click at [566, 356] on span "Додати відгук" at bounding box center [576, 359] width 58 height 9
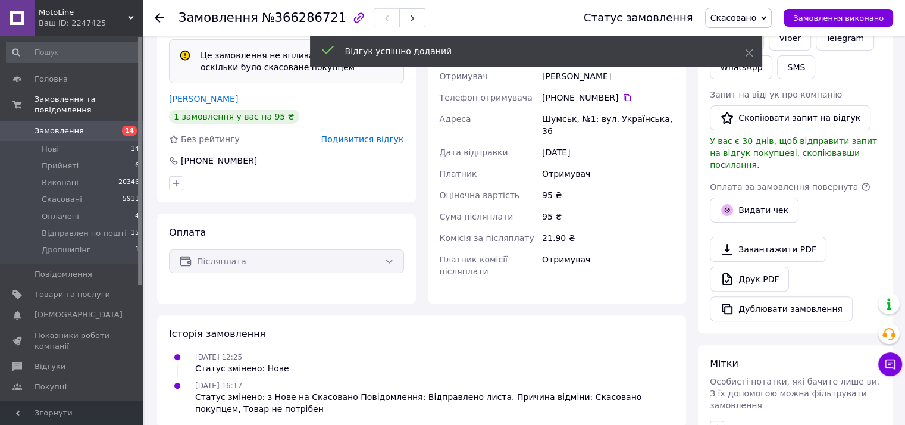
scroll to position [457, 0]
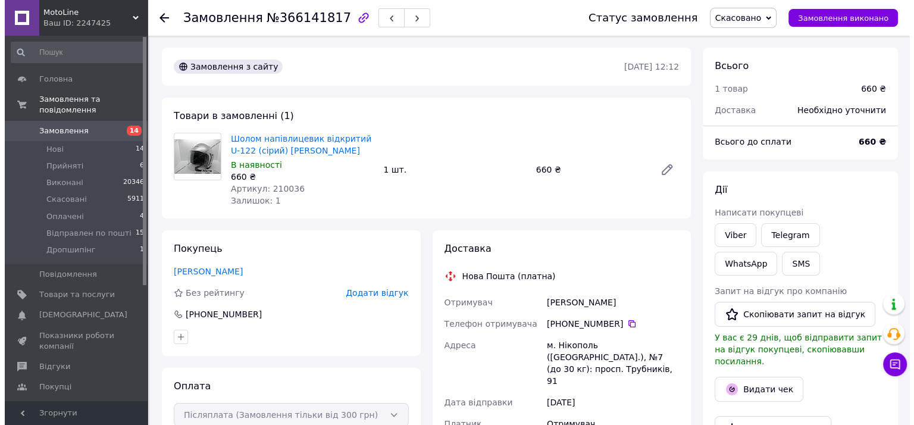
scroll to position [119, 0]
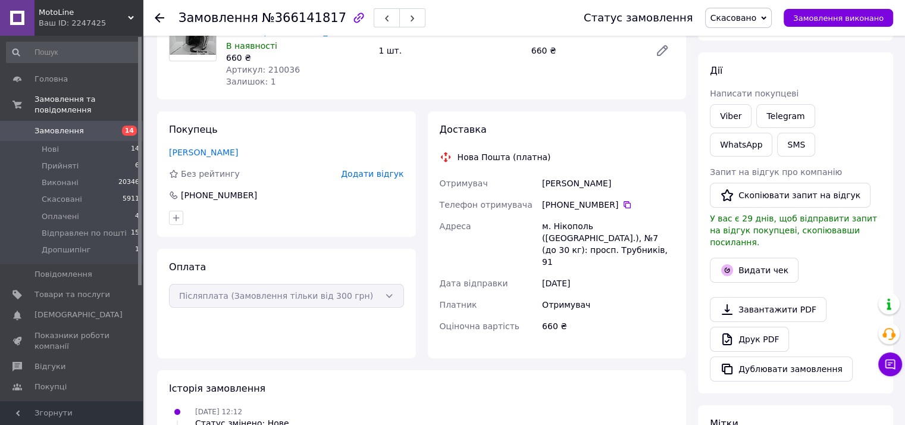
click at [395, 175] on span "Додати відгук" at bounding box center [372, 174] width 62 height 10
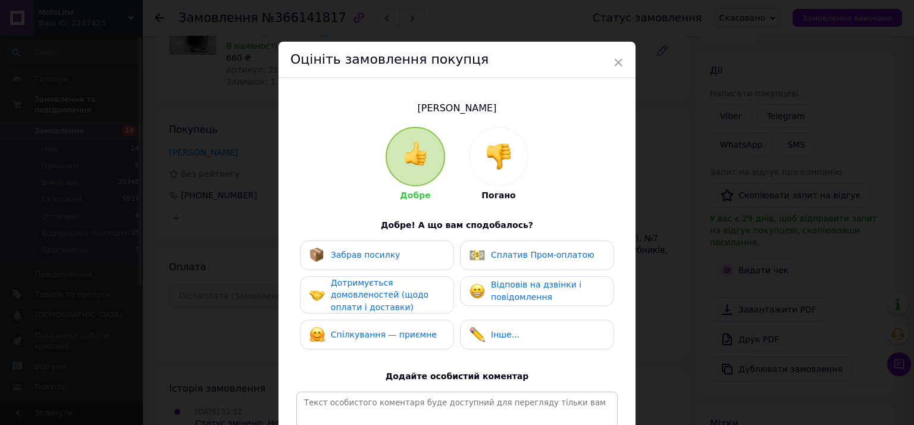
click at [486, 161] on img at bounding box center [499, 156] width 26 height 26
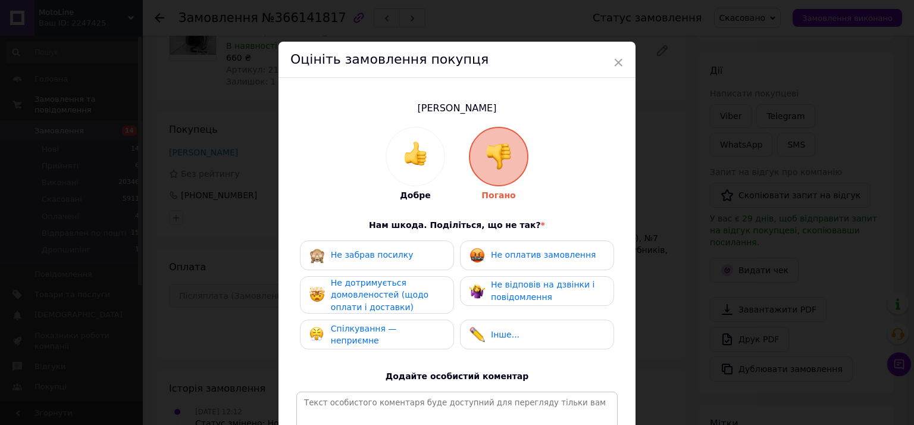
click at [519, 239] on div "Добре Погано Нам шкода. Поділіться, що не так? * Не забрав посилку Не оплатив з…" at bounding box center [456, 307] width 321 height 361
click at [400, 268] on div "Не забрав посилку" at bounding box center [377, 255] width 154 height 30
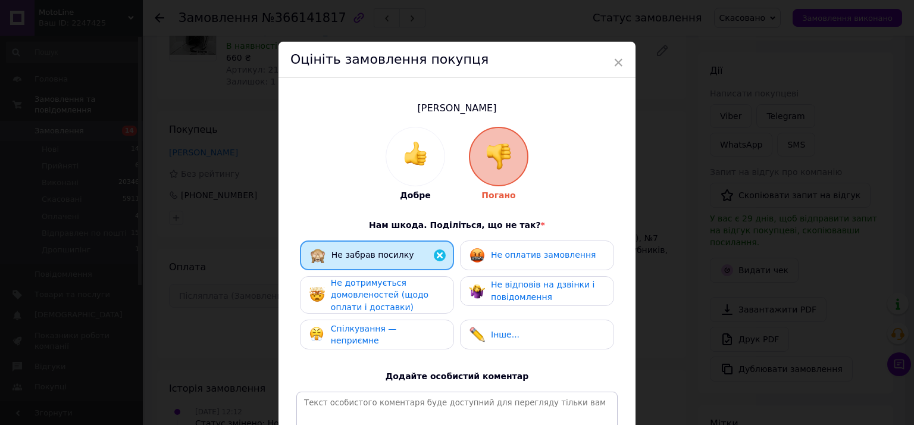
click at [399, 311] on div "Не дотримується домовленостей (щодо оплати і доставки)" at bounding box center [387, 295] width 113 height 37
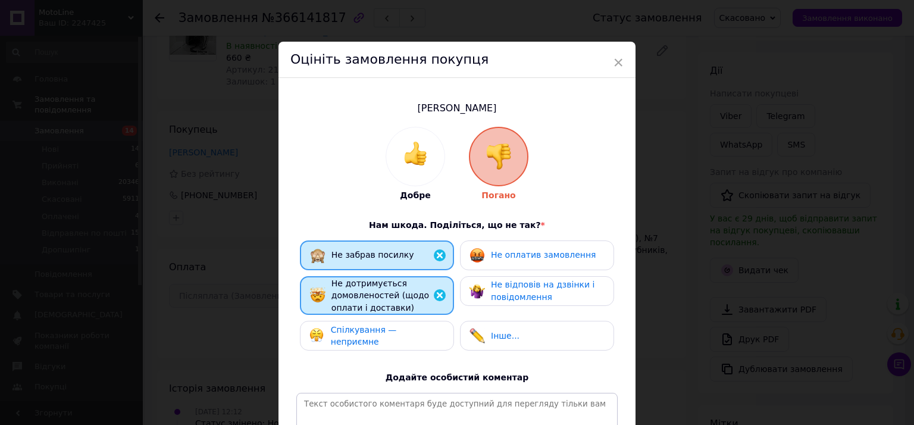
click at [525, 262] on div "Не оплатив замовлення" at bounding box center [532, 255] width 126 height 15
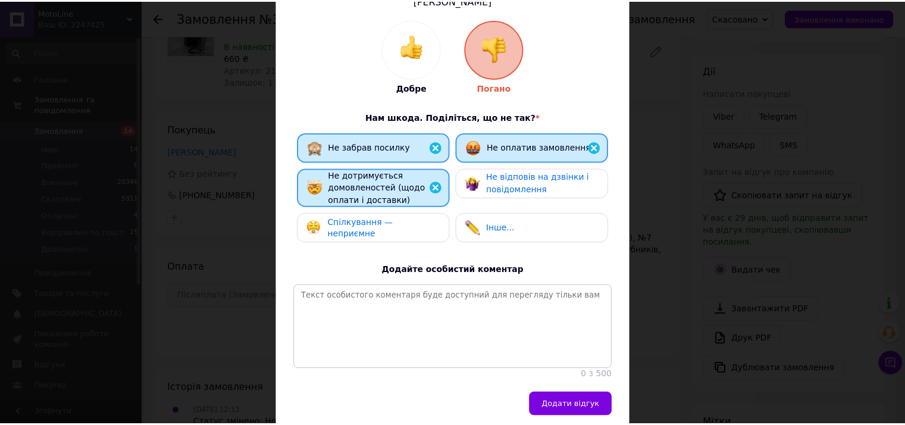
scroll to position [164, 0]
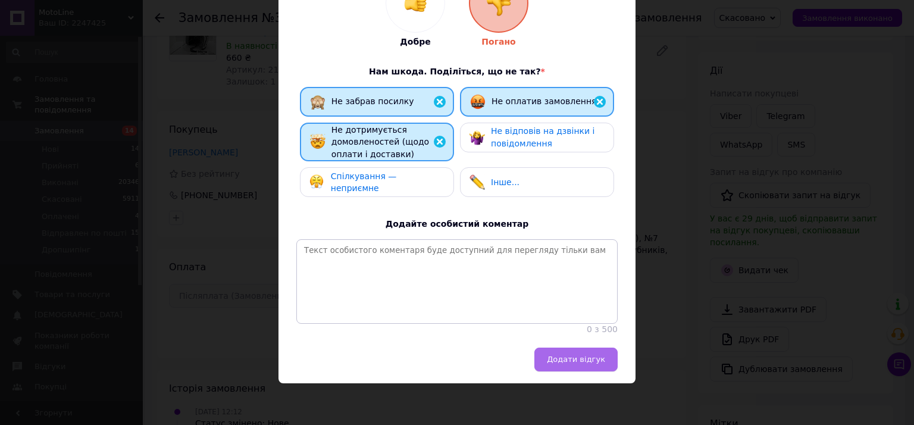
click at [571, 361] on span "Додати відгук" at bounding box center [576, 359] width 58 height 9
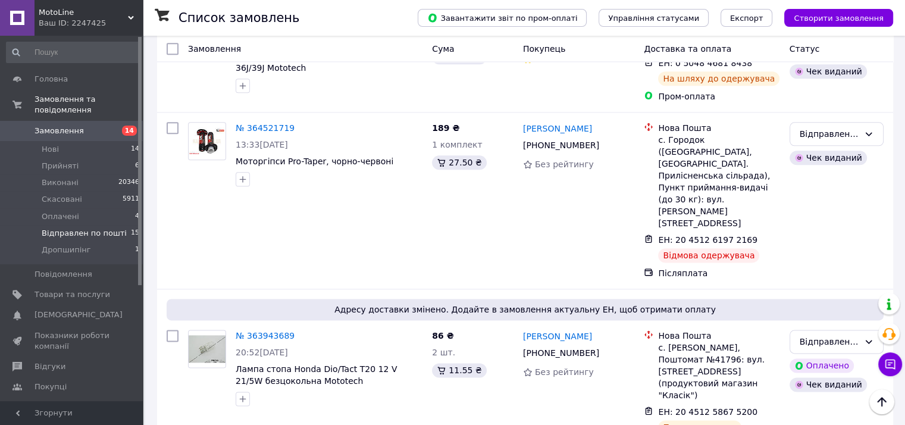
scroll to position [1537, 0]
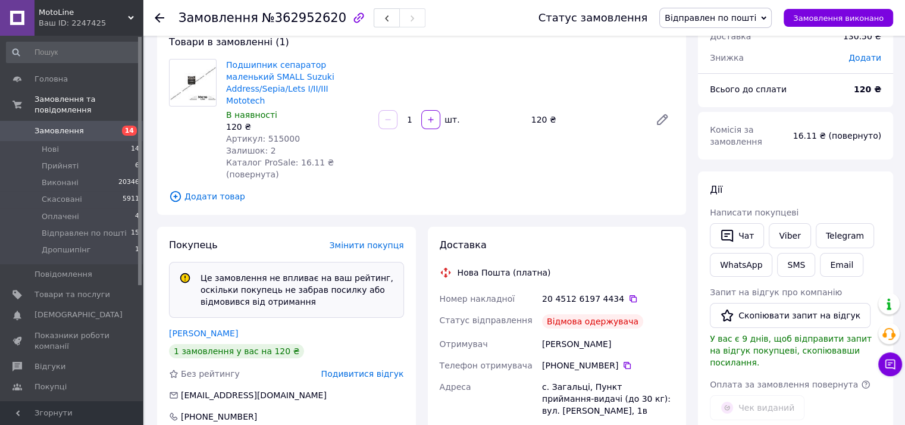
scroll to position [179, 0]
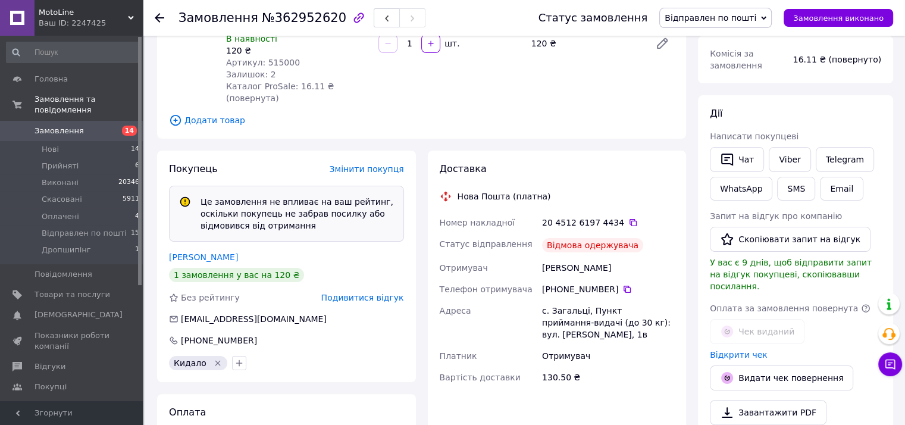
click at [724, 16] on span "Відправлен по пошті" at bounding box center [711, 18] width 92 height 10
click at [740, 74] on li "Скасовано" at bounding box center [715, 77] width 111 height 18
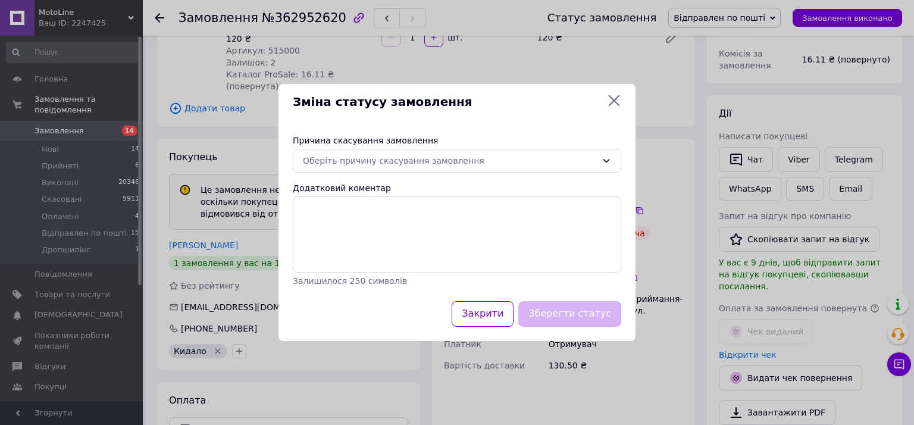
click at [616, 96] on icon at bounding box center [614, 100] width 14 height 14
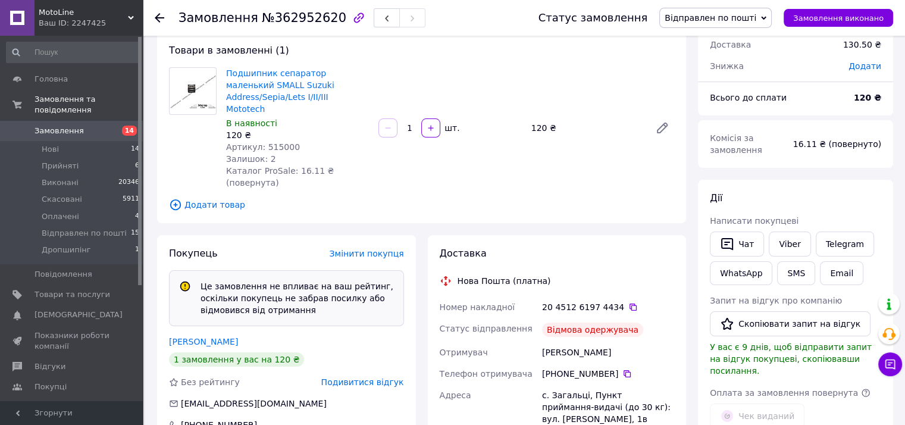
scroll to position [0, 0]
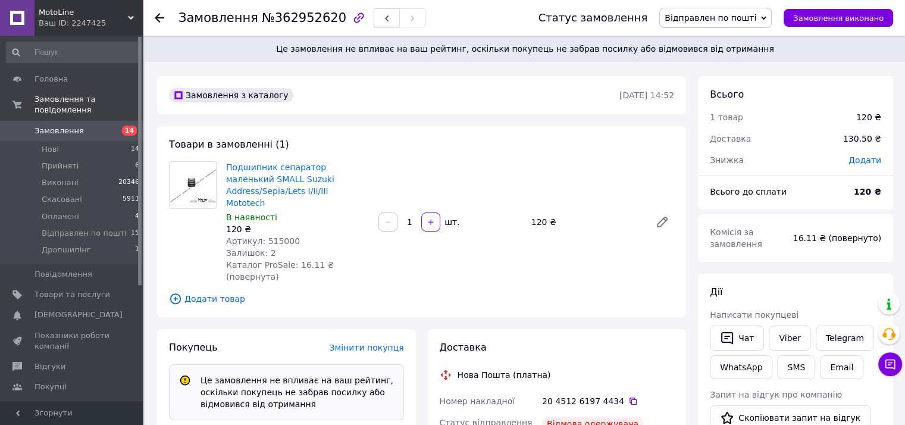
click at [383, 18] on icon "button" at bounding box center [386, 18] width 7 height 7
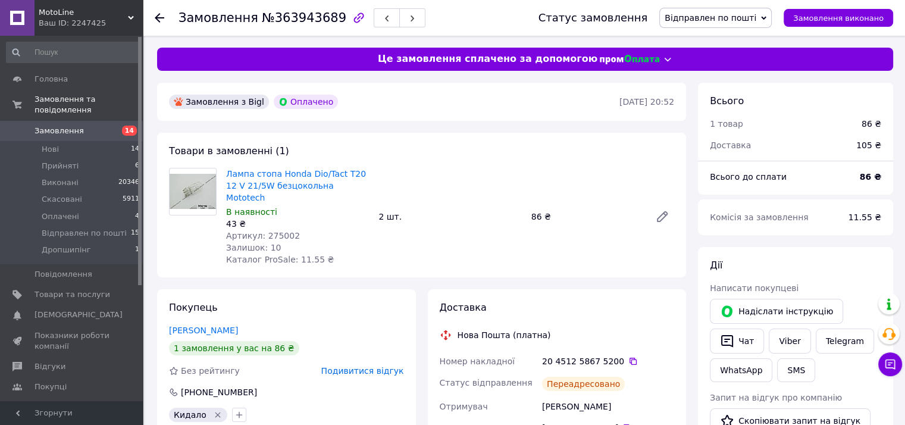
click at [383, 18] on icon "button" at bounding box center [386, 18] width 7 height 7
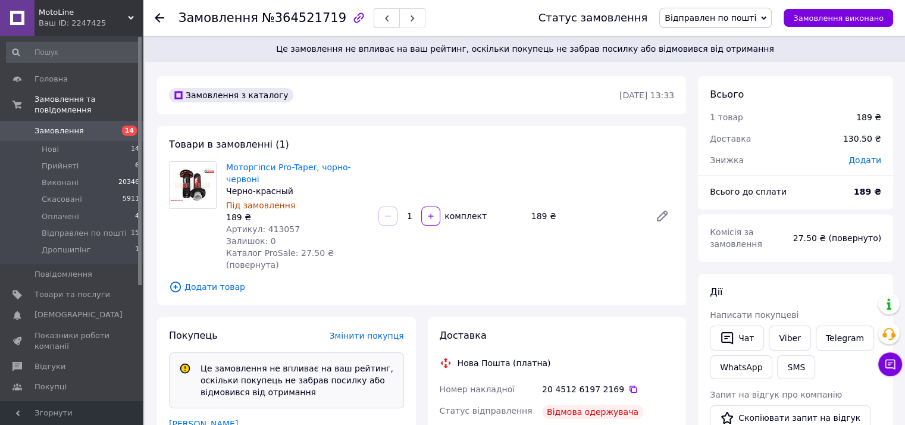
click at [383, 14] on span "button" at bounding box center [386, 18] width 7 height 9
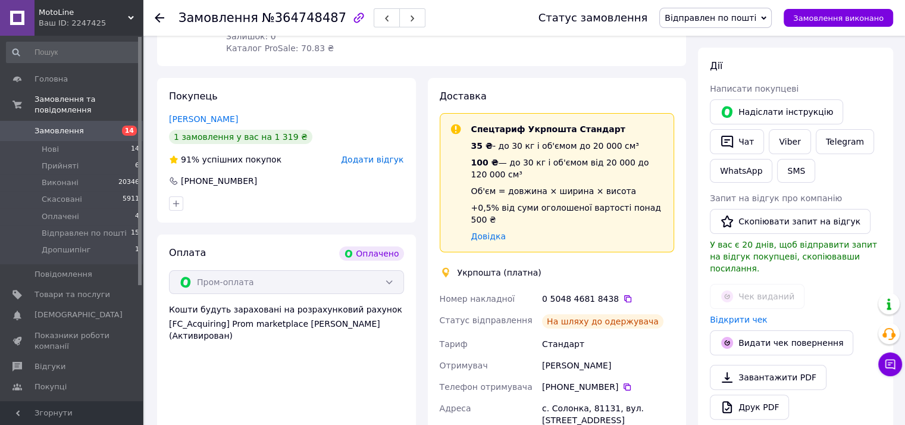
scroll to position [60, 0]
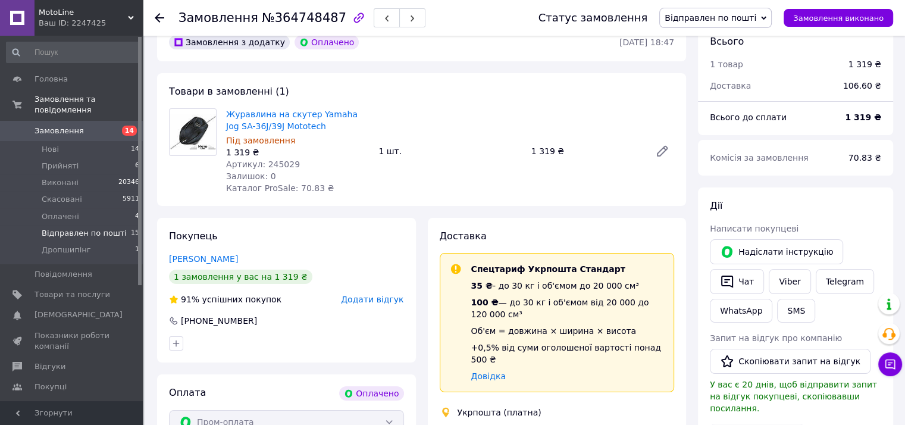
click at [83, 228] on span "Відправлен по пошті" at bounding box center [84, 233] width 85 height 11
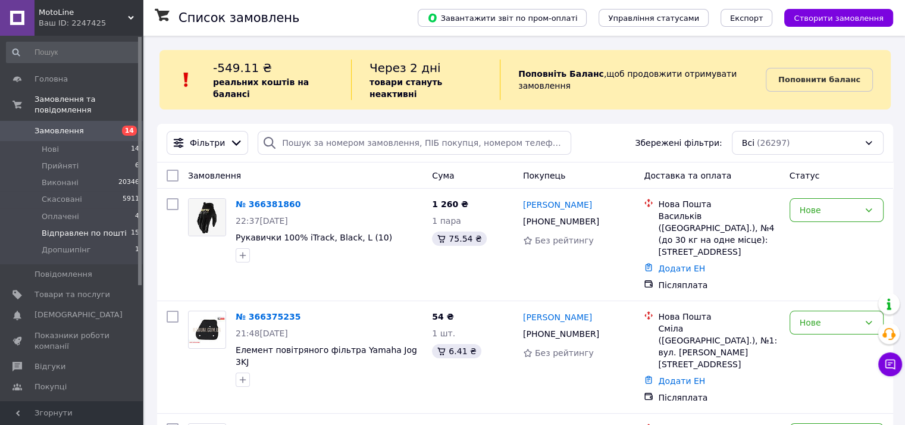
click at [61, 228] on span "Відправлен по пошті" at bounding box center [84, 233] width 85 height 11
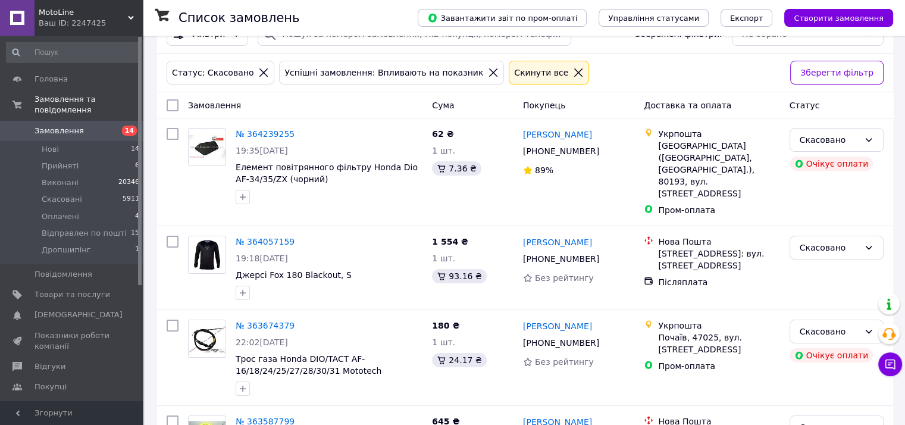
scroll to position [119, 0]
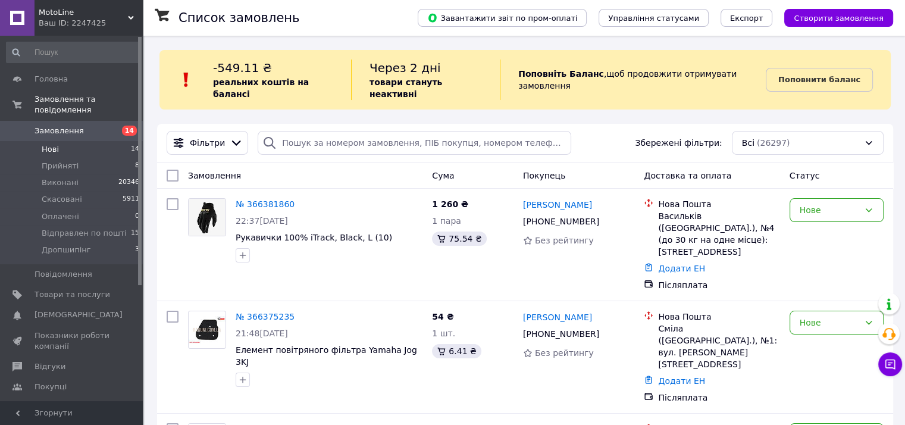
click at [64, 141] on li "Нові 14" at bounding box center [73, 149] width 146 height 17
